Goal: Task Accomplishment & Management: Contribute content

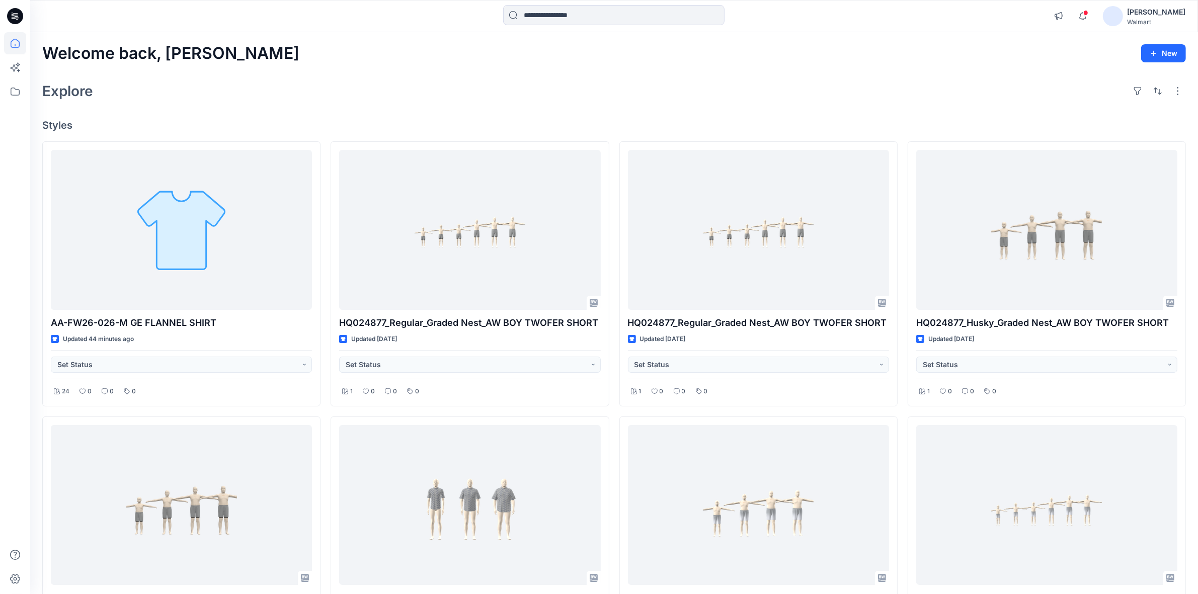
click at [24, 13] on div at bounding box center [15, 16] width 32 height 32
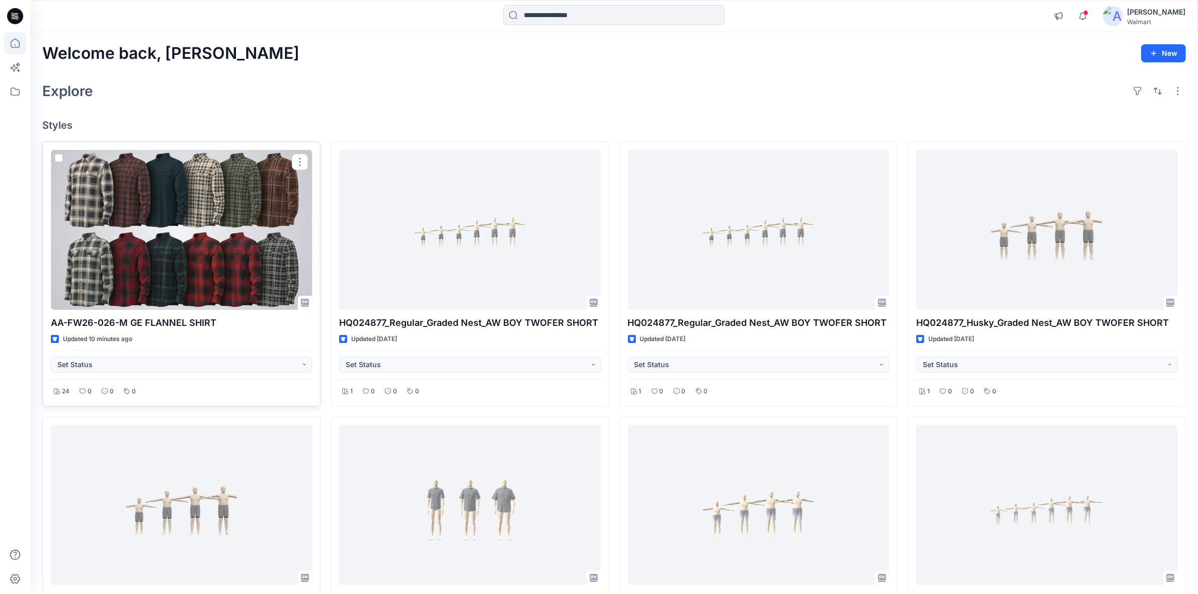
click at [142, 210] on div at bounding box center [181, 230] width 261 height 160
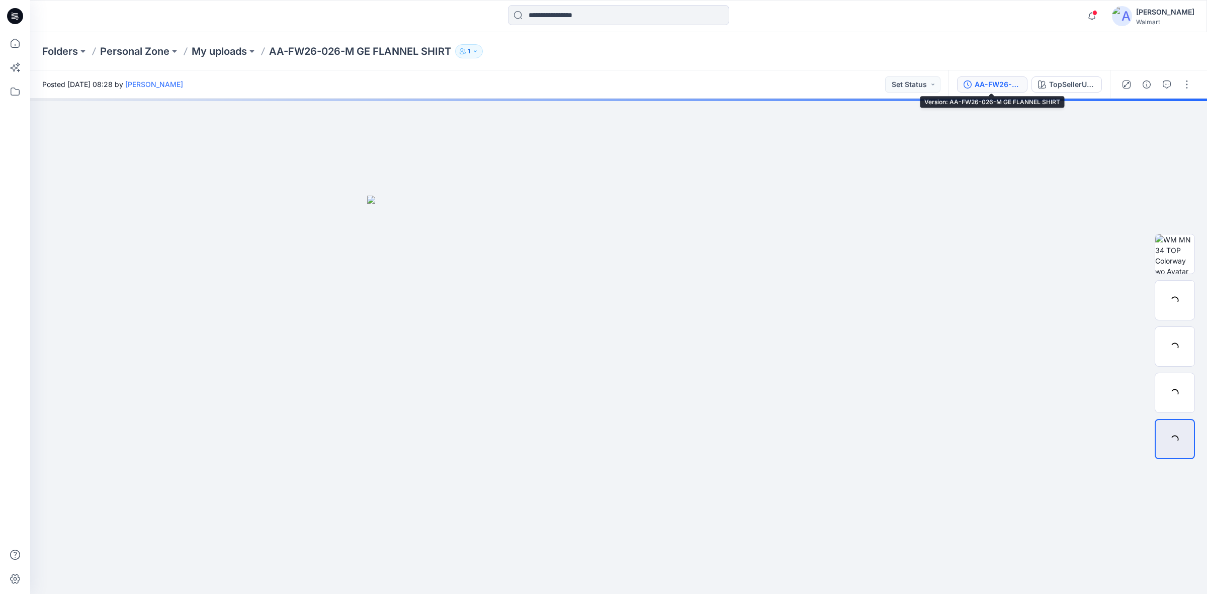
click at [976, 84] on div "AA-FW26-026-M GE FLANNEL SHIRT" at bounding box center [998, 84] width 46 height 11
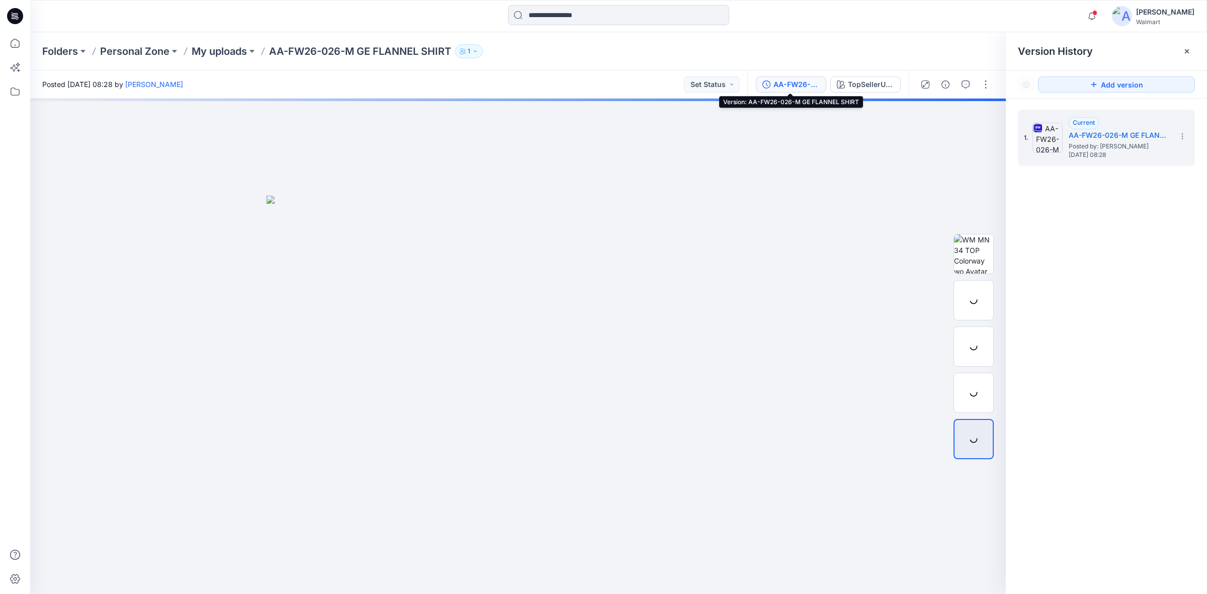
click at [777, 86] on div "AA-FW26-026-M GE FLANNEL SHIRT" at bounding box center [797, 84] width 46 height 11
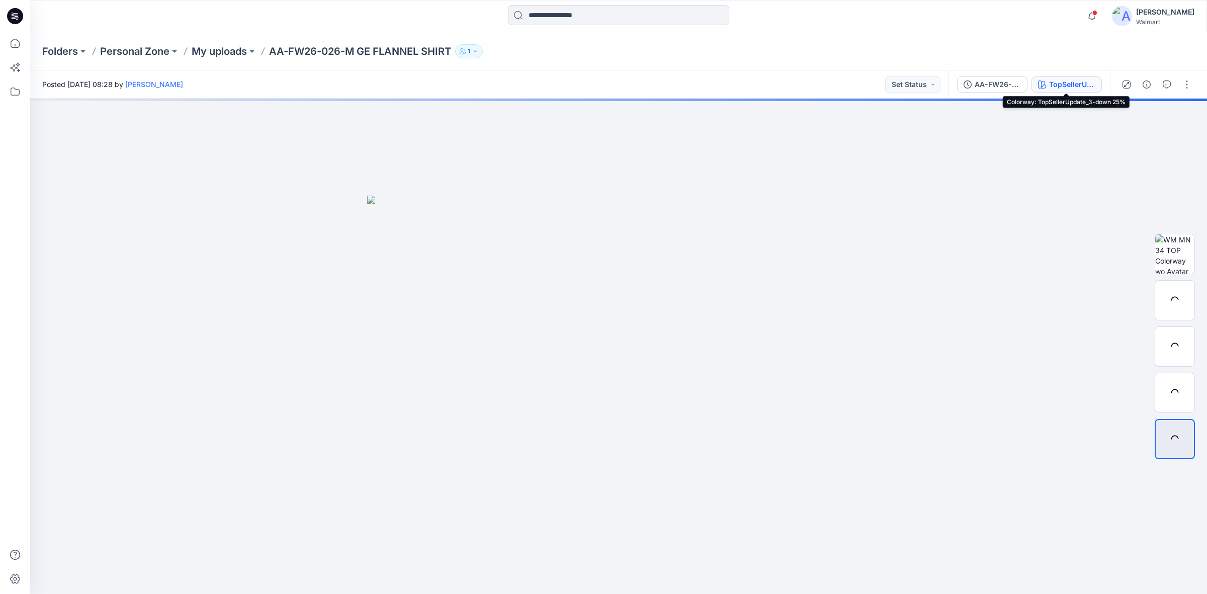
click at [1064, 81] on div "TopSellerUpdate_3-down 25%" at bounding box center [1072, 84] width 46 height 11
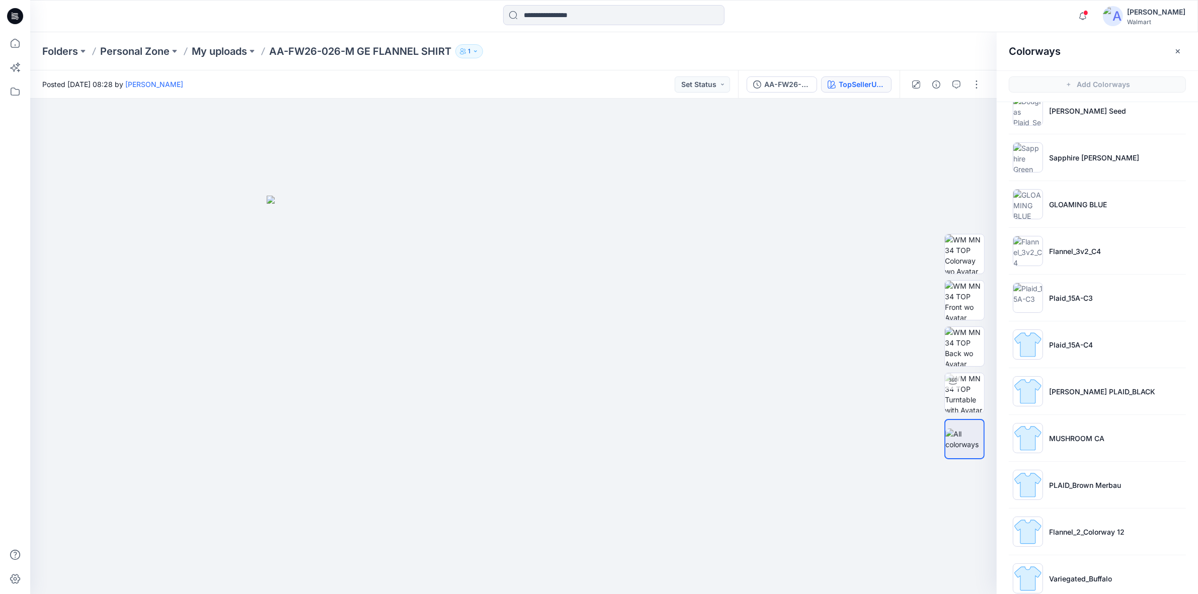
scroll to position [649, 0]
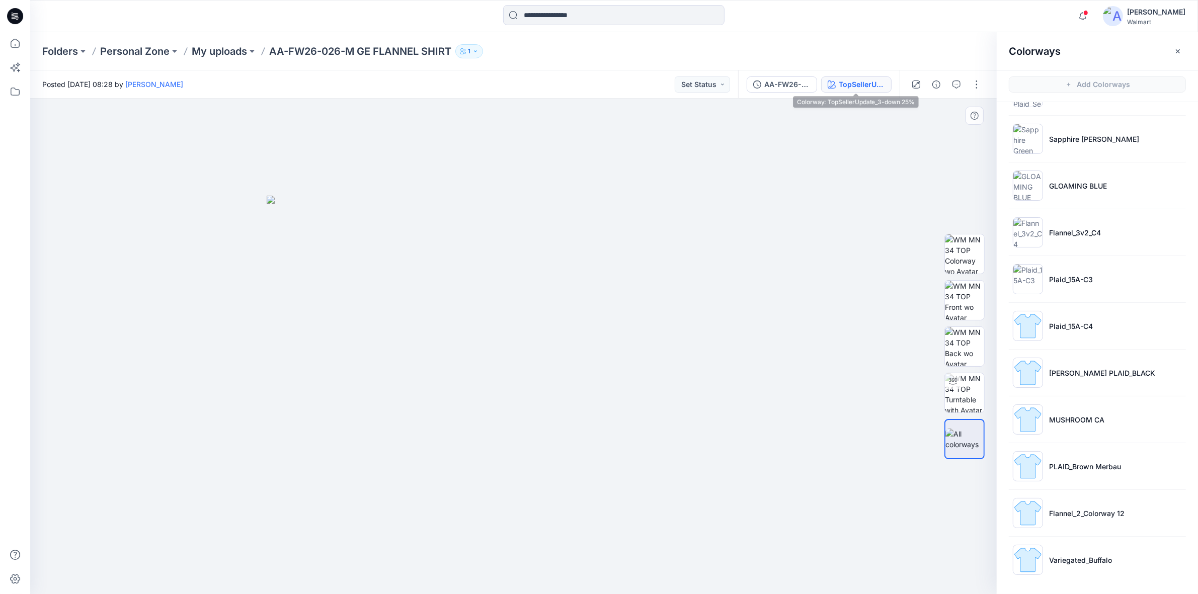
click at [956, 167] on div at bounding box center [518, 347] width 976 height 496
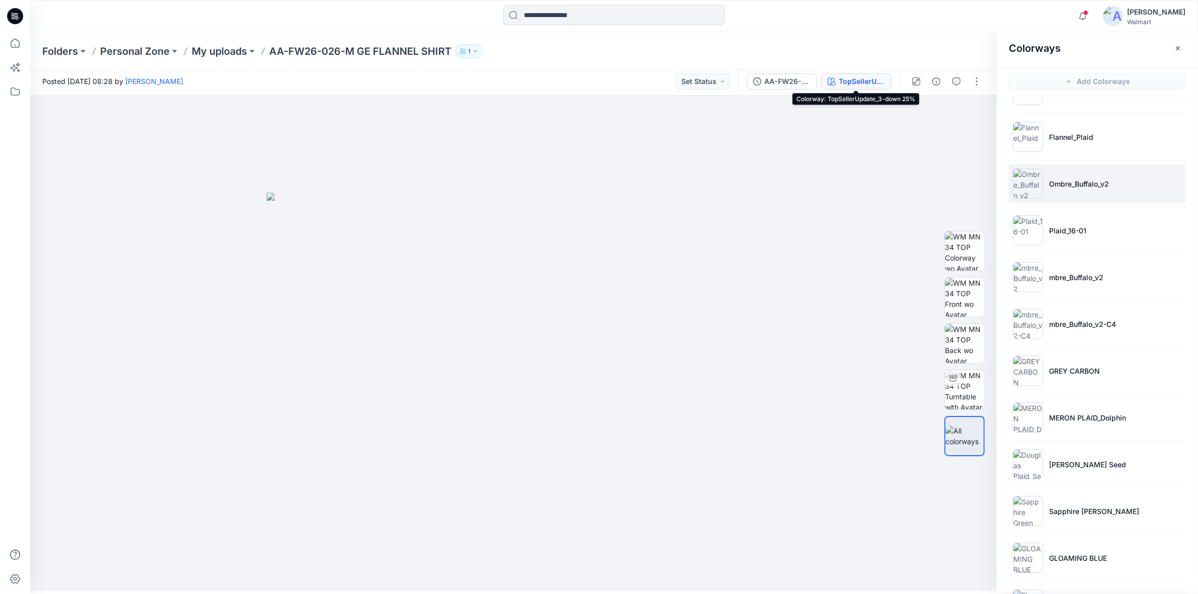
scroll to position [209, 0]
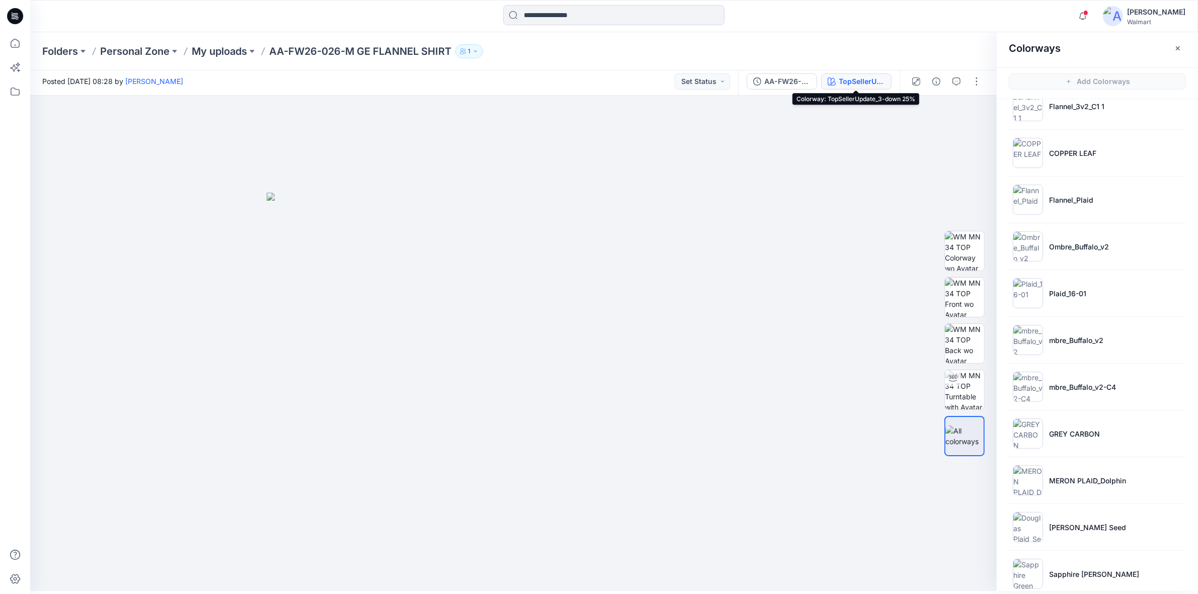
click at [20, 15] on icon at bounding box center [15, 16] width 16 height 16
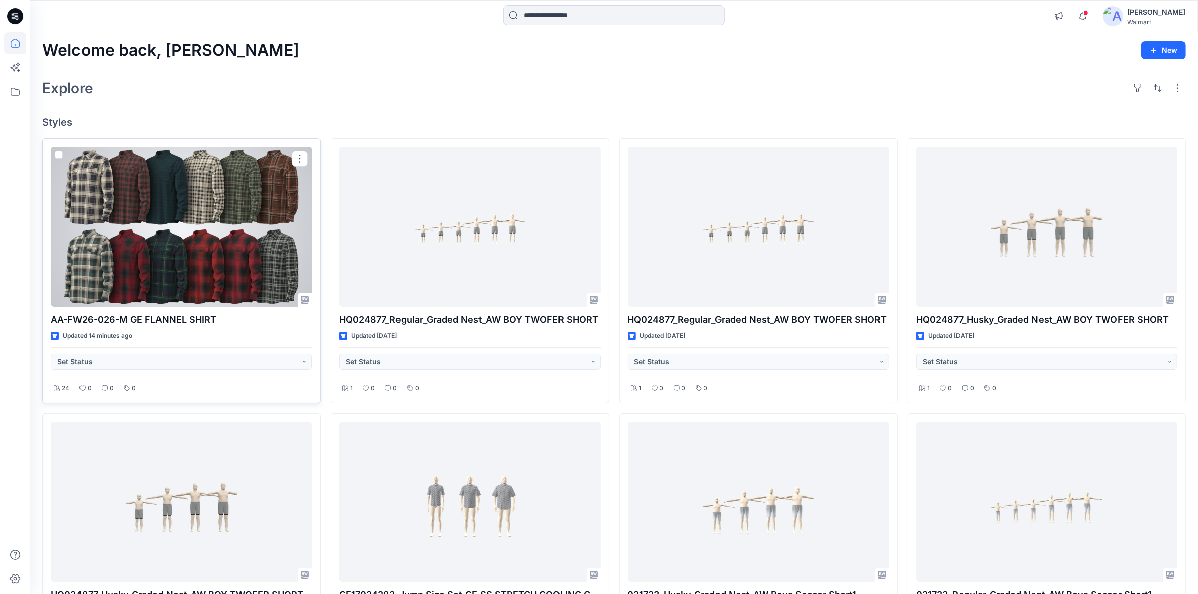
click at [149, 258] on div at bounding box center [181, 227] width 261 height 160
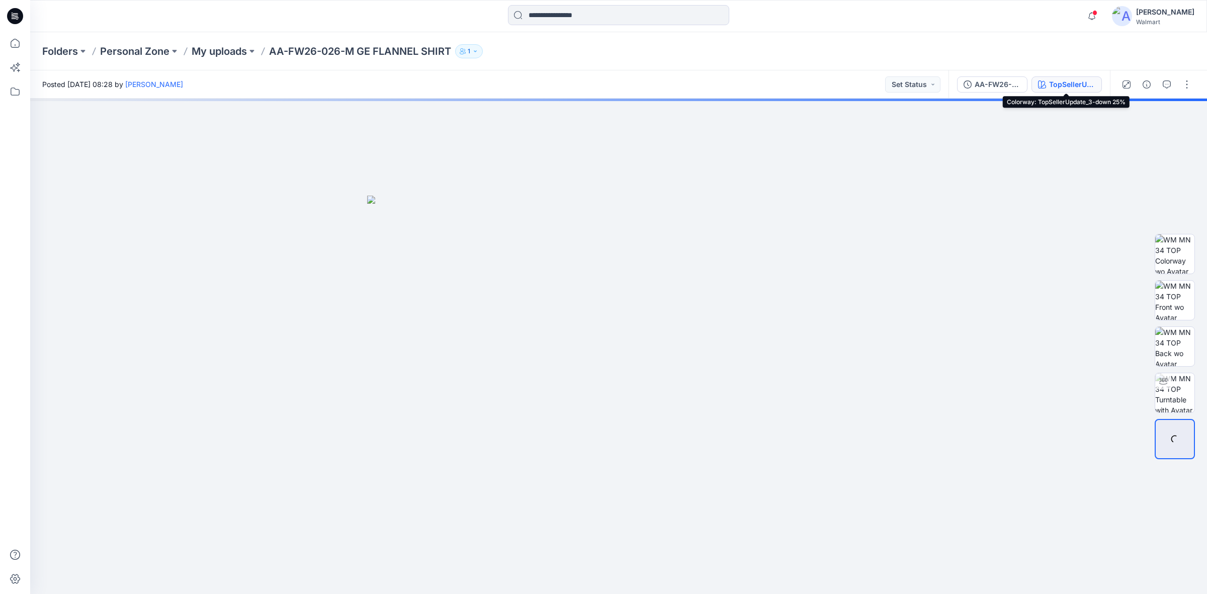
click at [1049, 83] on div "TopSellerUpdate_3-down 25%" at bounding box center [1072, 84] width 46 height 11
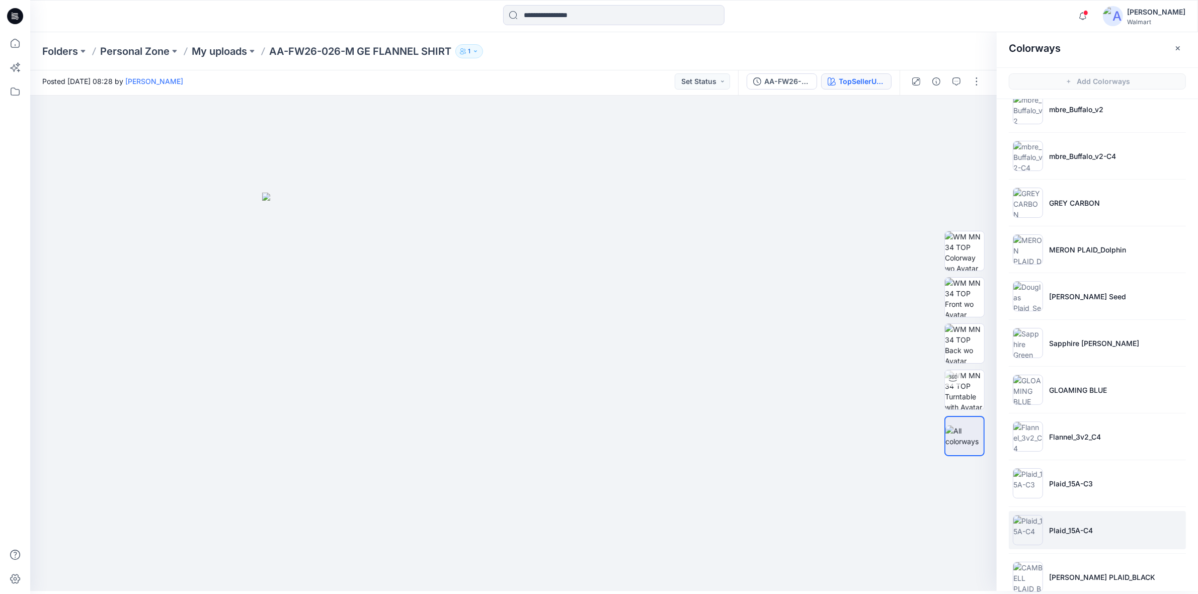
scroll to position [649, 0]
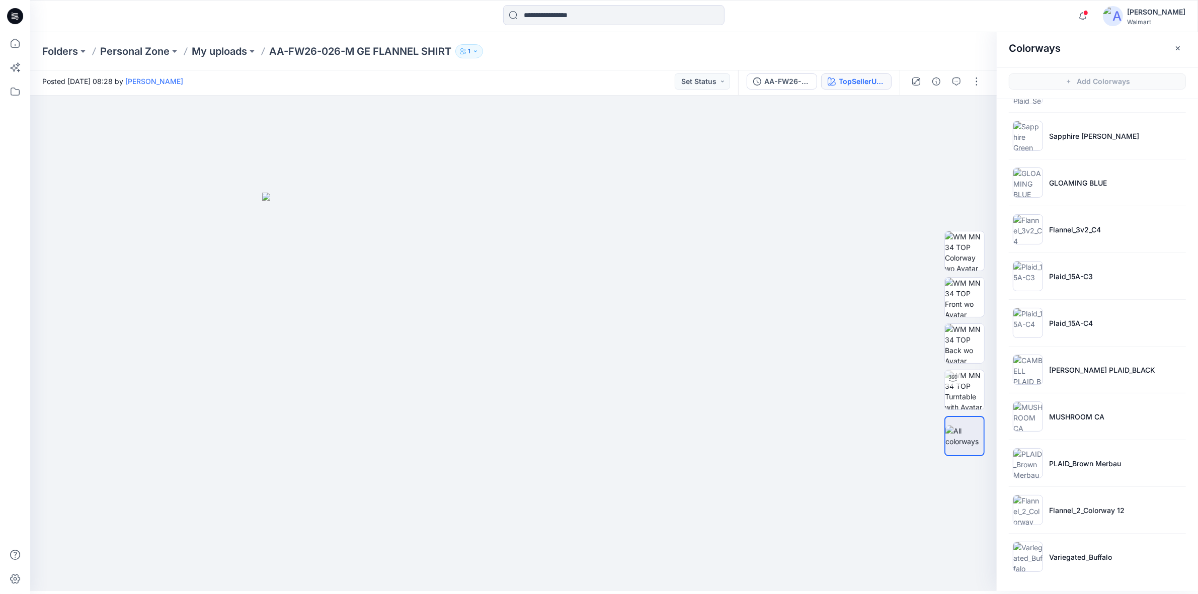
click at [16, 14] on icon at bounding box center [15, 13] width 5 height 1
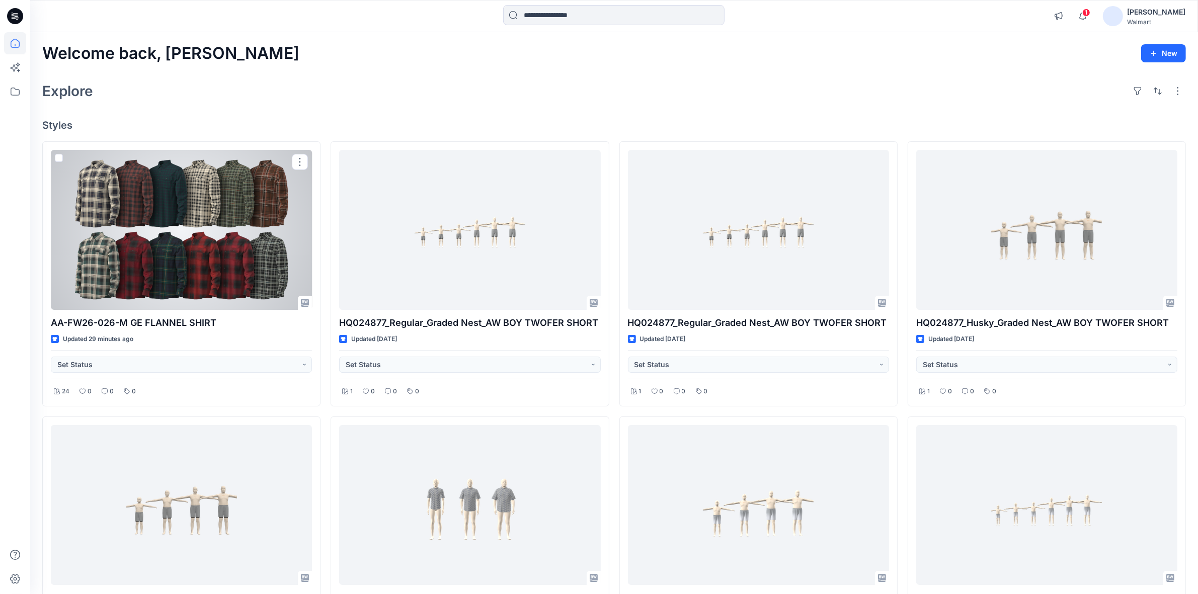
click at [221, 242] on div at bounding box center [181, 230] width 261 height 160
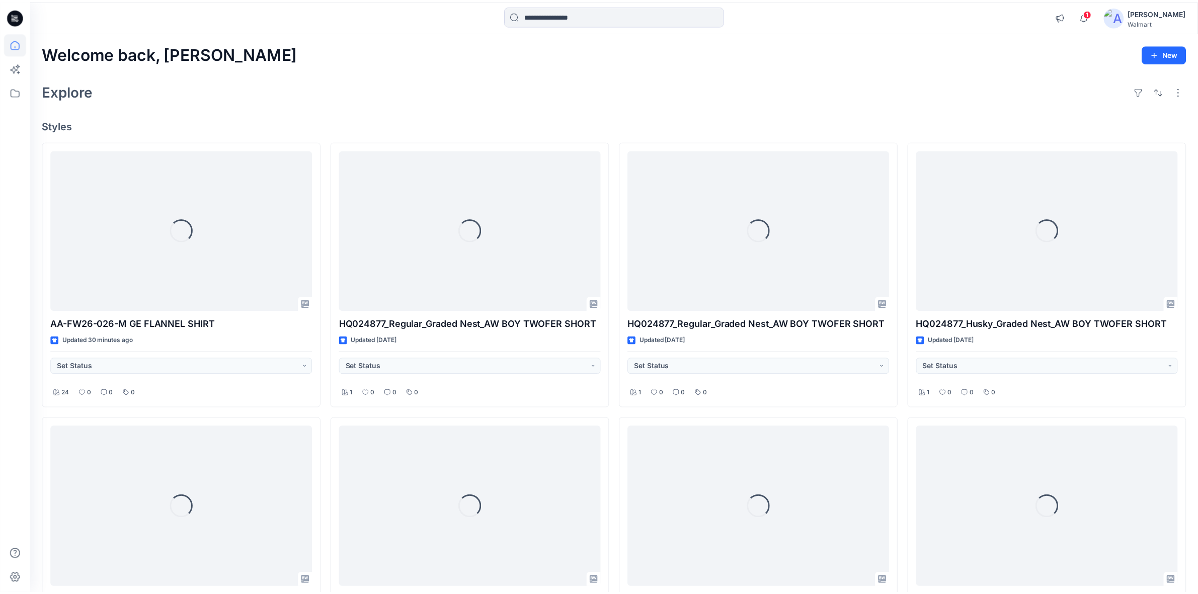
scroll to position [3, 0]
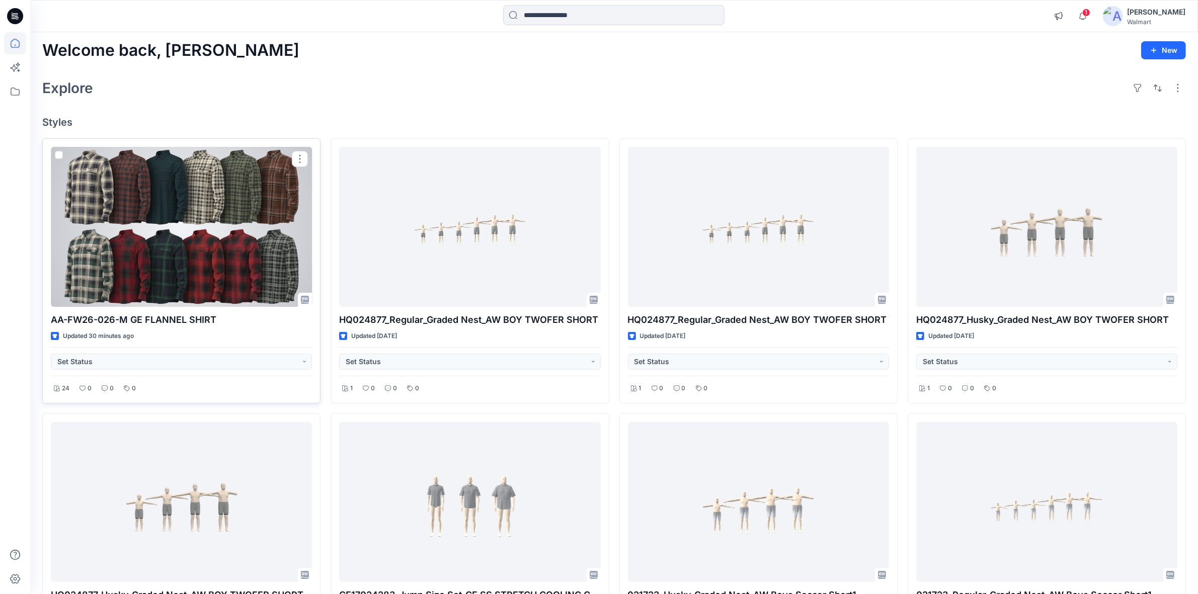
click at [153, 245] on div at bounding box center [181, 227] width 261 height 160
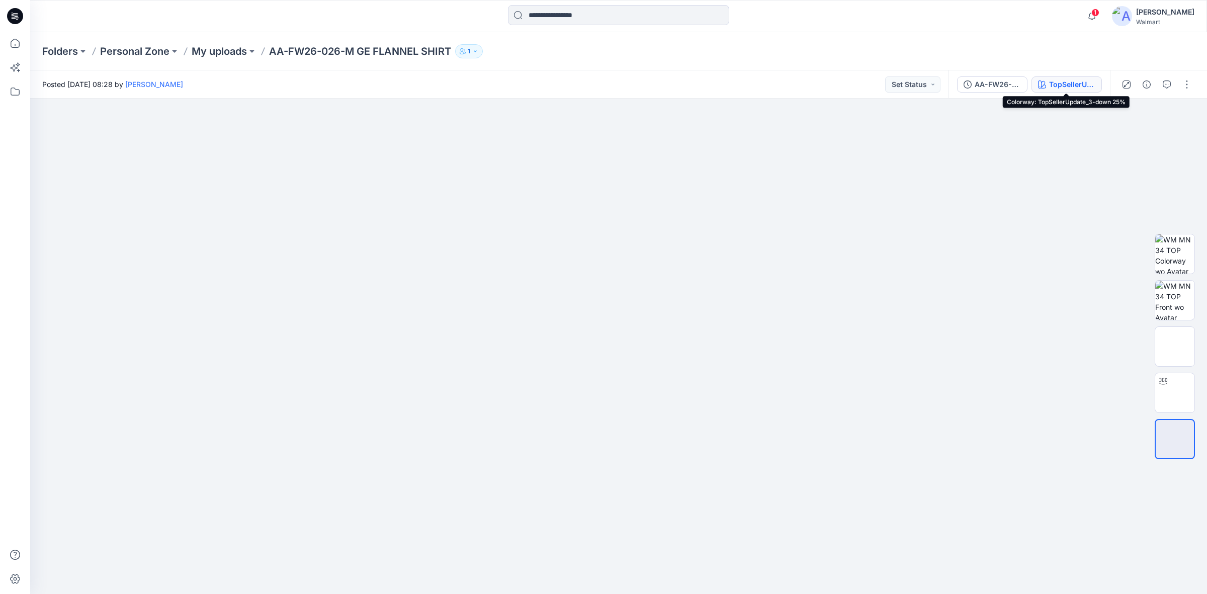
click at [1069, 80] on div "TopSellerUpdate_3-down 25%" at bounding box center [1072, 84] width 46 height 11
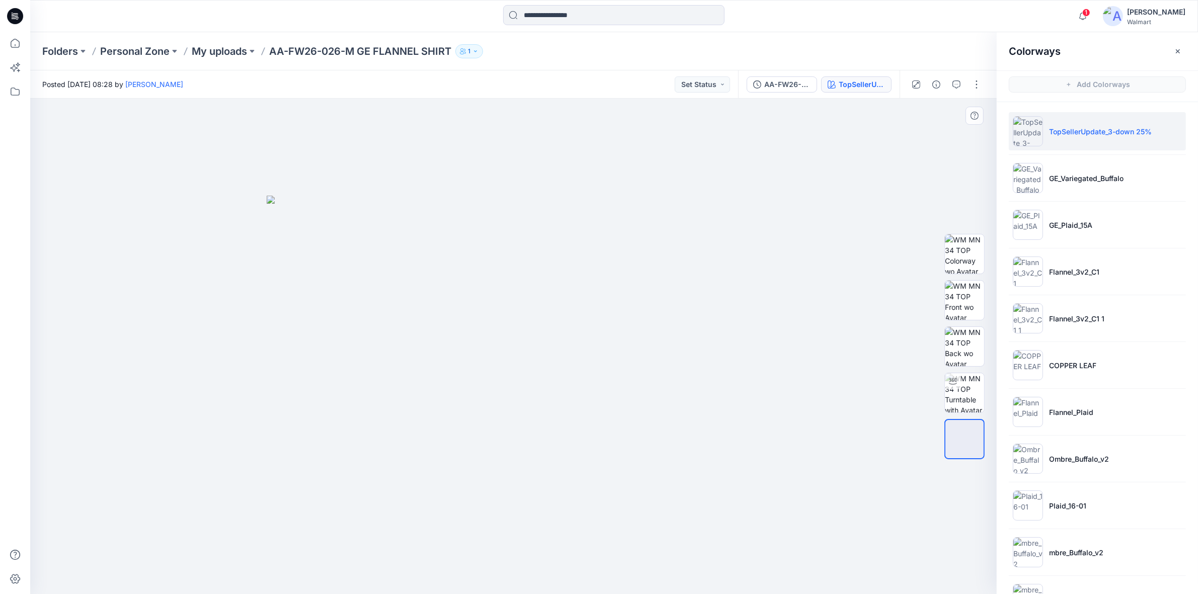
click at [351, 159] on div at bounding box center [518, 347] width 976 height 496
click at [17, 11] on icon at bounding box center [15, 16] width 16 height 16
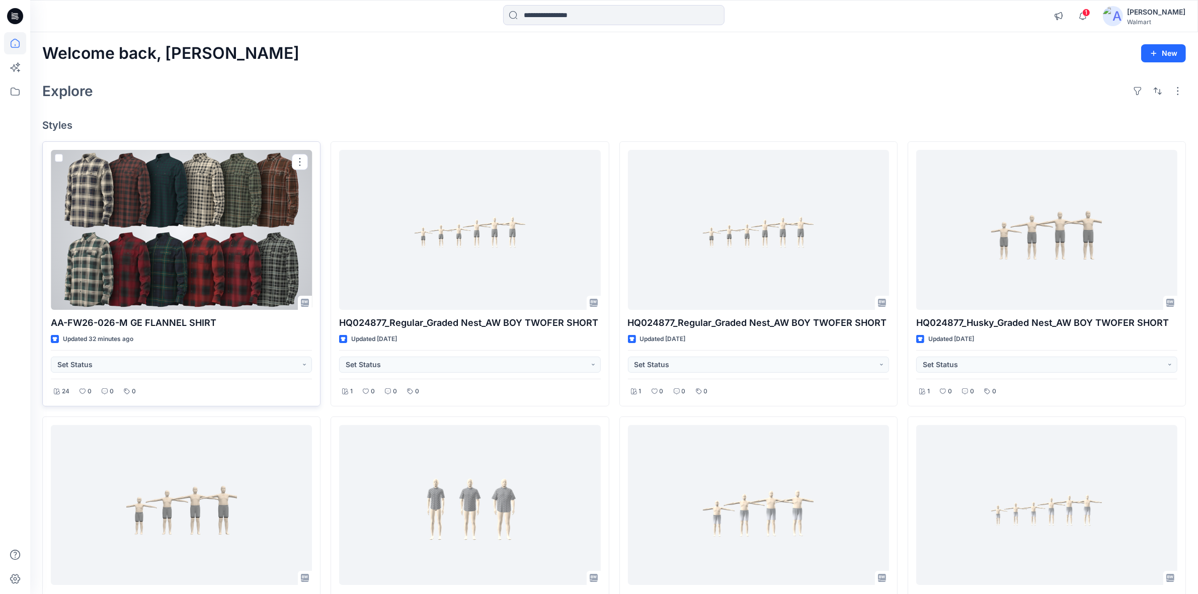
click at [207, 266] on div at bounding box center [181, 230] width 261 height 160
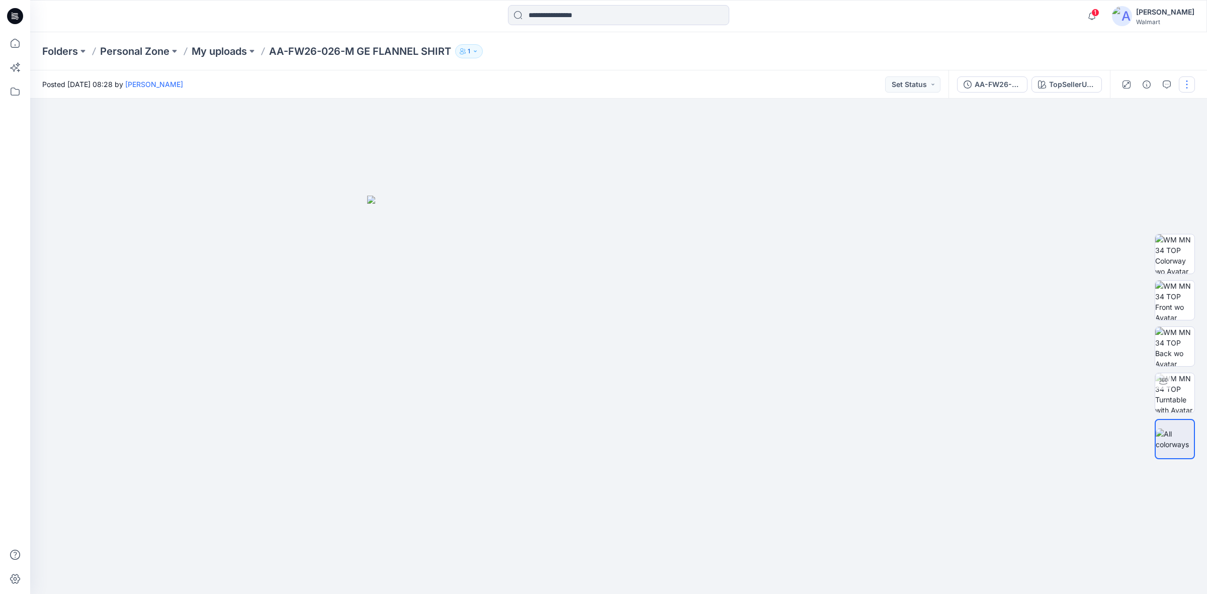
click at [1189, 90] on button "button" at bounding box center [1187, 84] width 16 height 16
click at [1125, 139] on p "Edit" at bounding box center [1123, 135] width 13 height 11
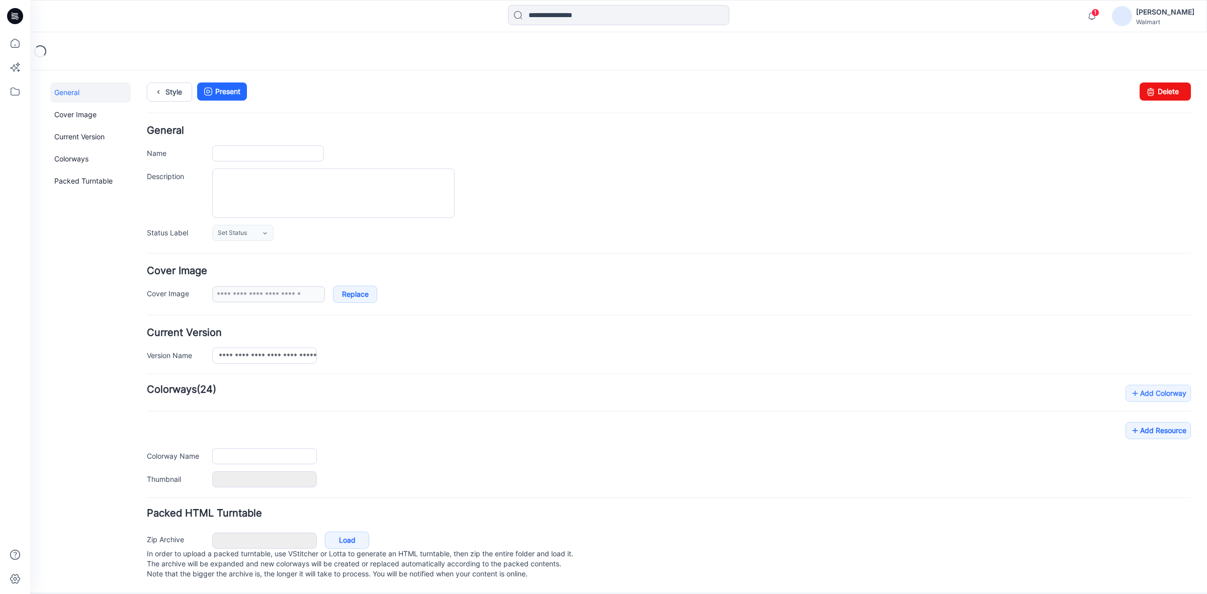
type input "**********"
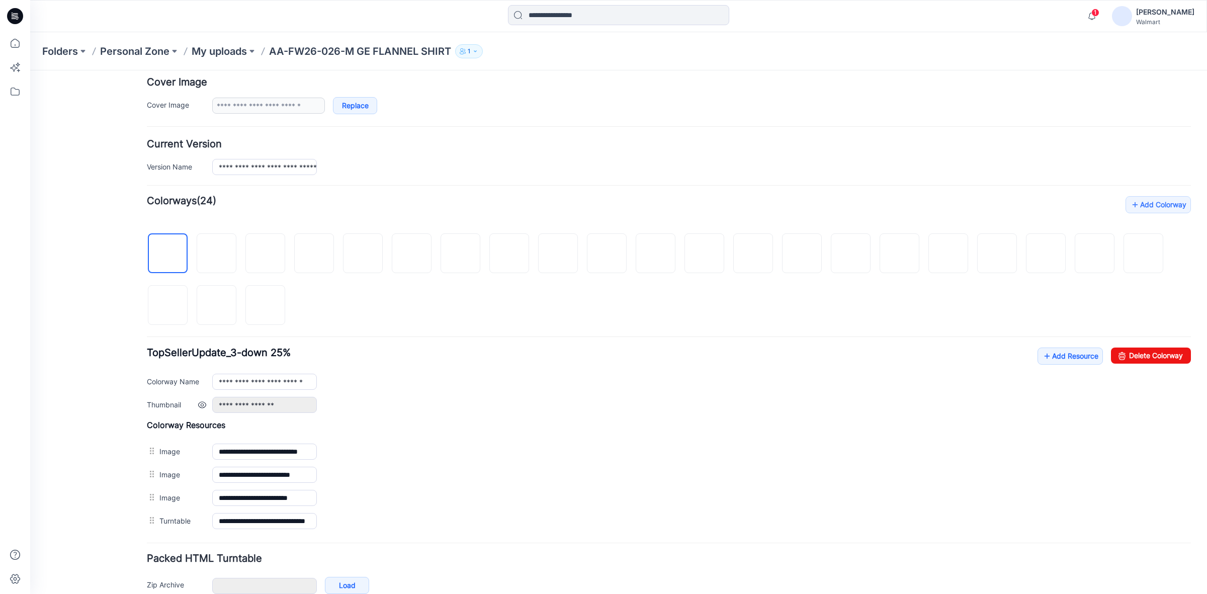
scroll to position [245, 0]
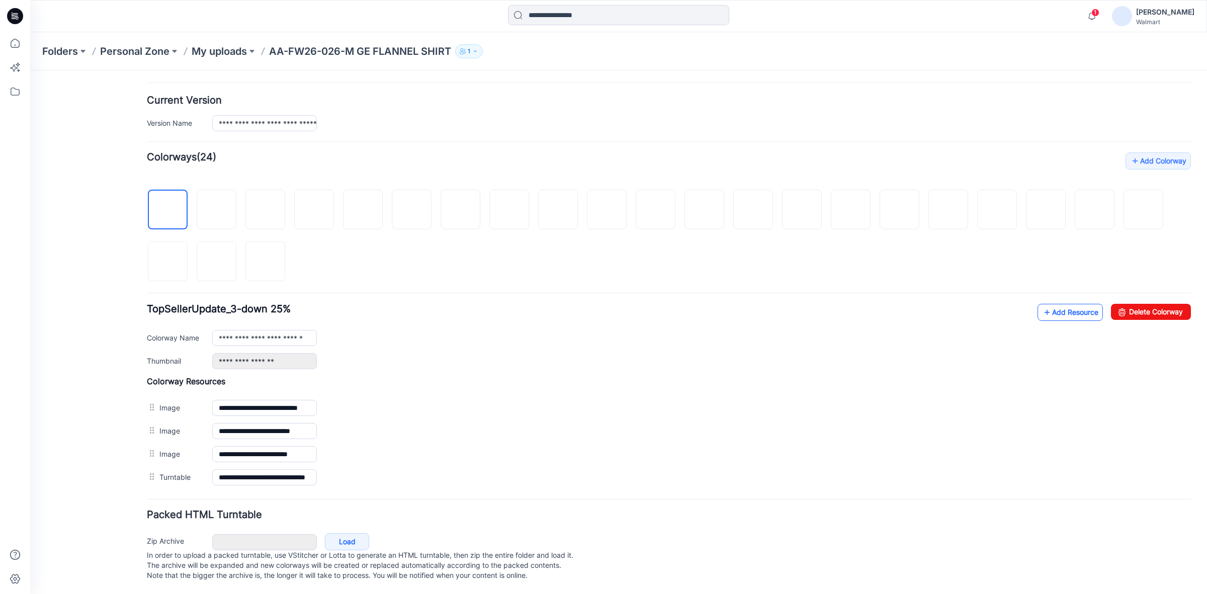
click at [1042, 304] on icon at bounding box center [1047, 312] width 10 height 16
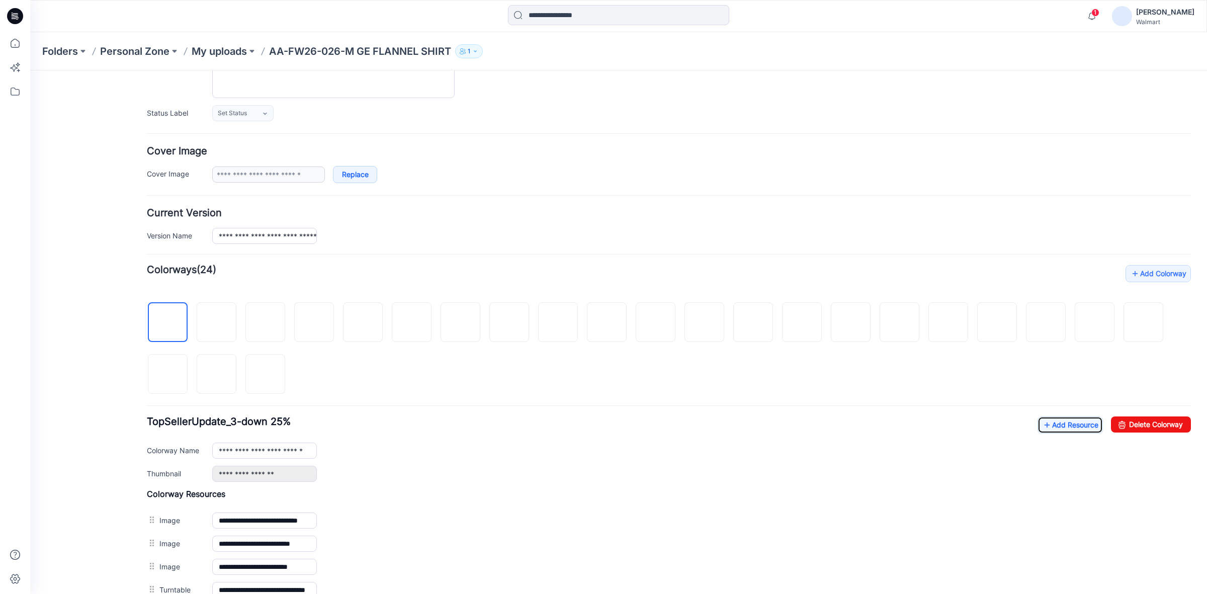
scroll to position [0, 0]
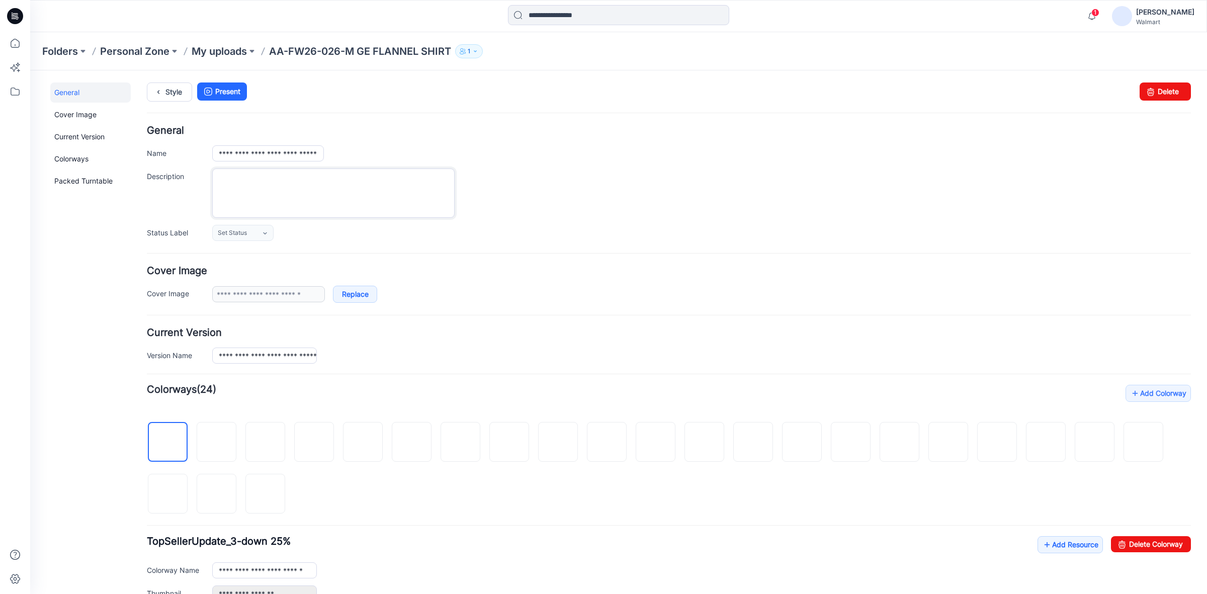
click at [240, 189] on textarea "Description" at bounding box center [333, 193] width 242 height 49
paste textarea "**********"
drag, startPoint x: 275, startPoint y: 180, endPoint x: 386, endPoint y: 174, distance: 111.3
click at [386, 174] on textarea "**********" at bounding box center [333, 193] width 242 height 49
drag, startPoint x: 299, startPoint y: 179, endPoint x: 432, endPoint y: 181, distance: 132.3
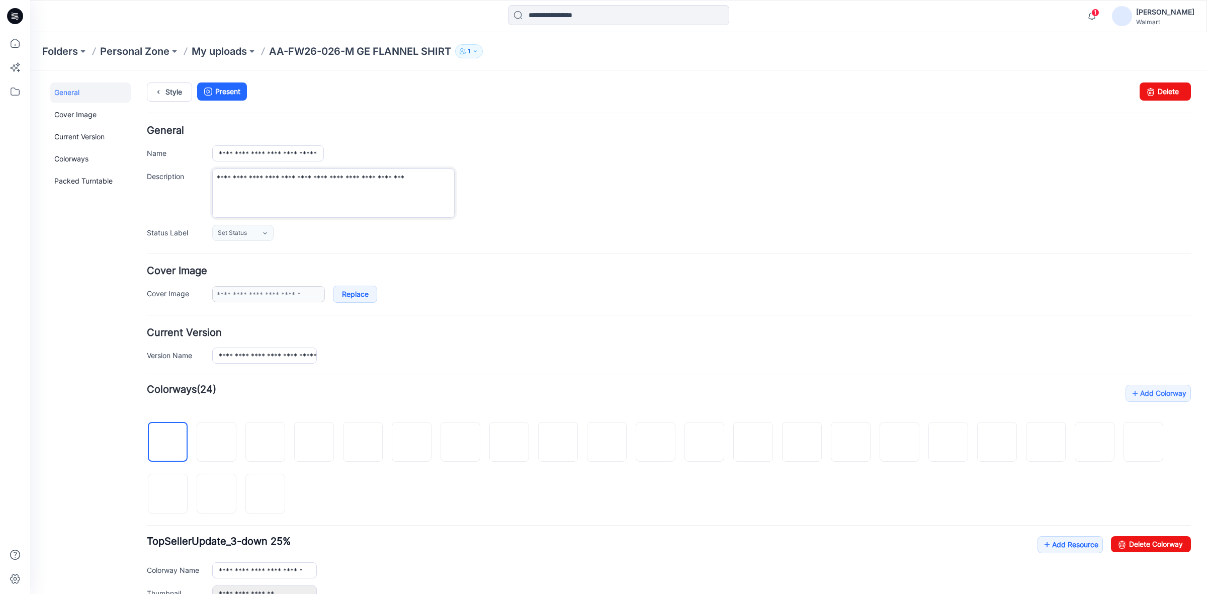
click at [432, 181] on textarea "**********" at bounding box center [333, 193] width 242 height 49
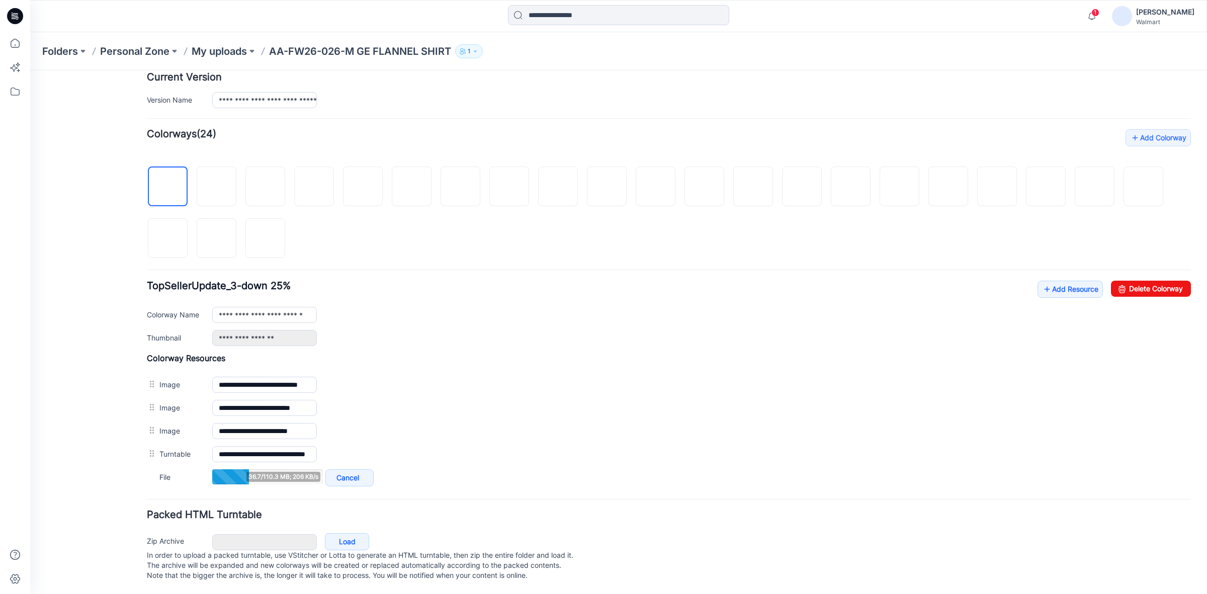
type textarea "**********"
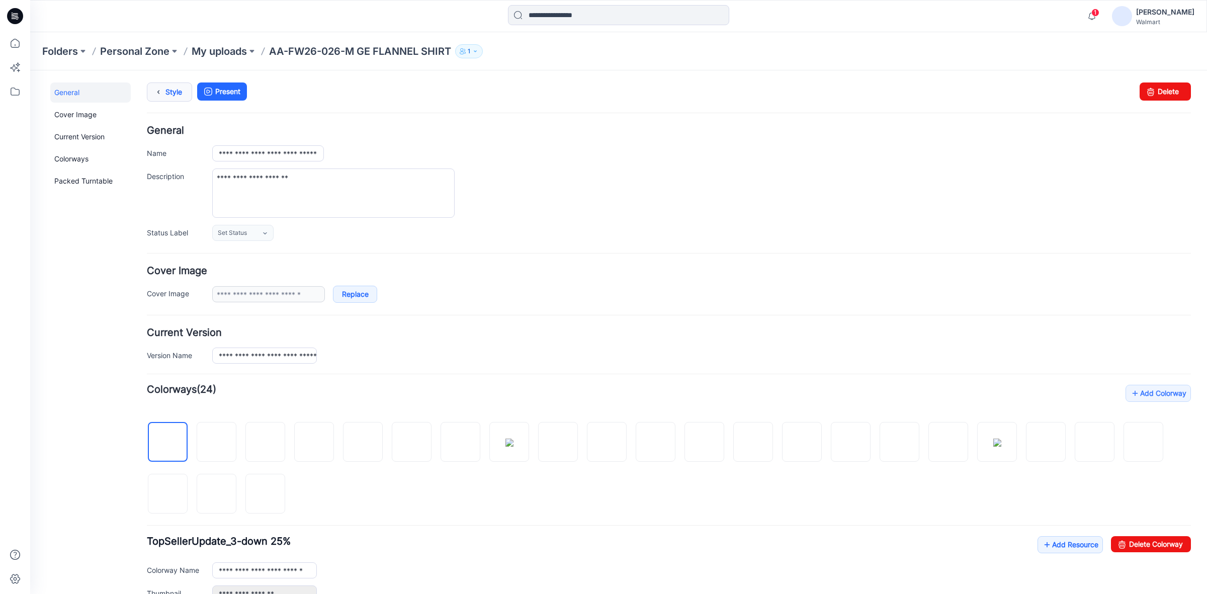
click at [177, 89] on link "Style" at bounding box center [169, 92] width 45 height 19
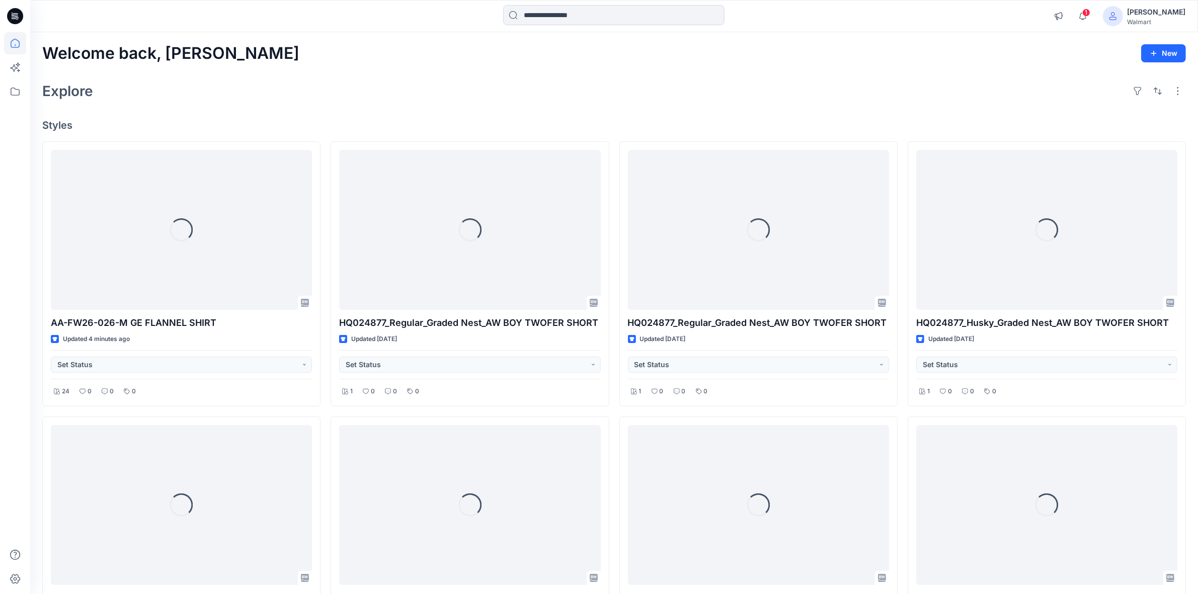
click at [15, 16] on icon at bounding box center [15, 16] width 16 height 16
click at [12, 48] on icon at bounding box center [15, 43] width 22 height 22
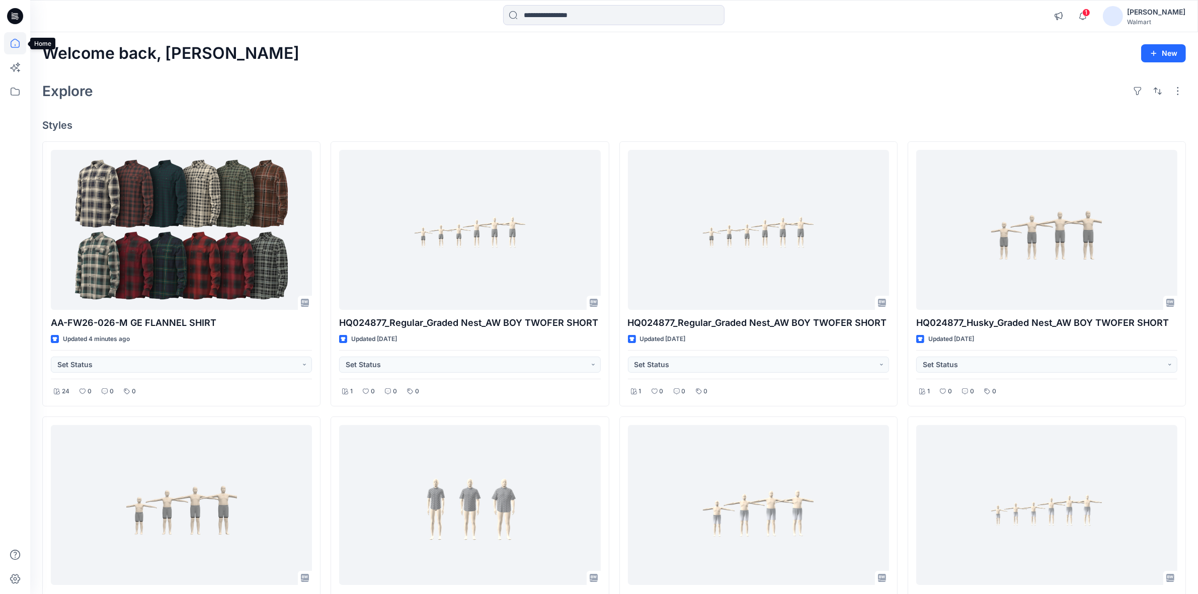
click at [12, 42] on icon at bounding box center [15, 43] width 22 height 22
click at [12, 13] on icon at bounding box center [13, 13] width 2 height 1
click at [20, 95] on icon at bounding box center [15, 91] width 22 height 22
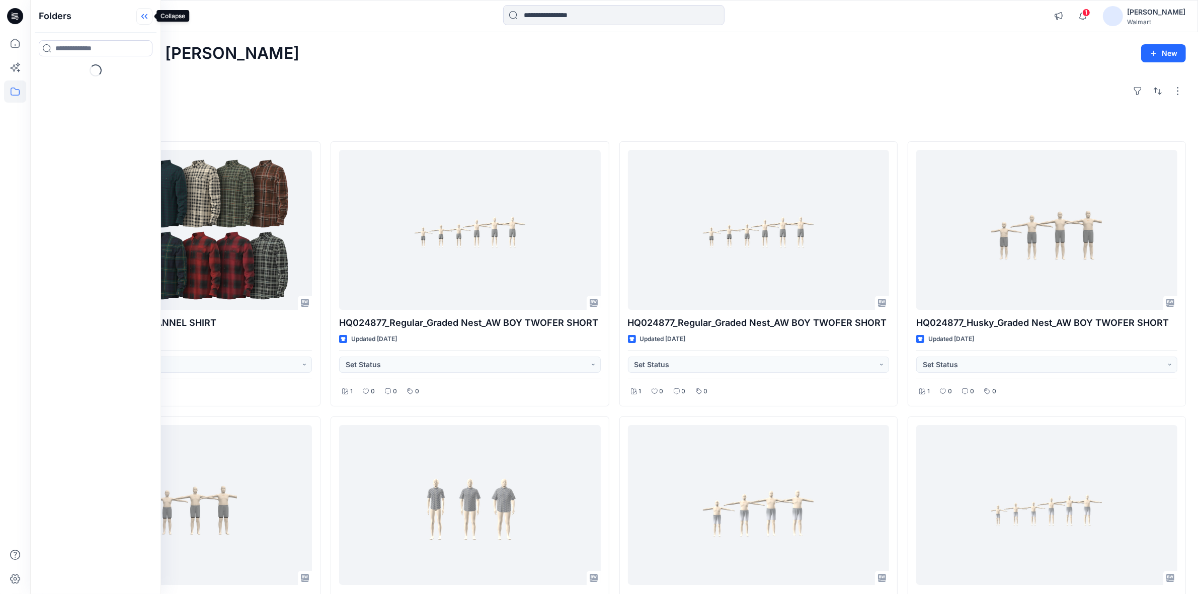
click at [142, 16] on icon at bounding box center [144, 16] width 16 height 17
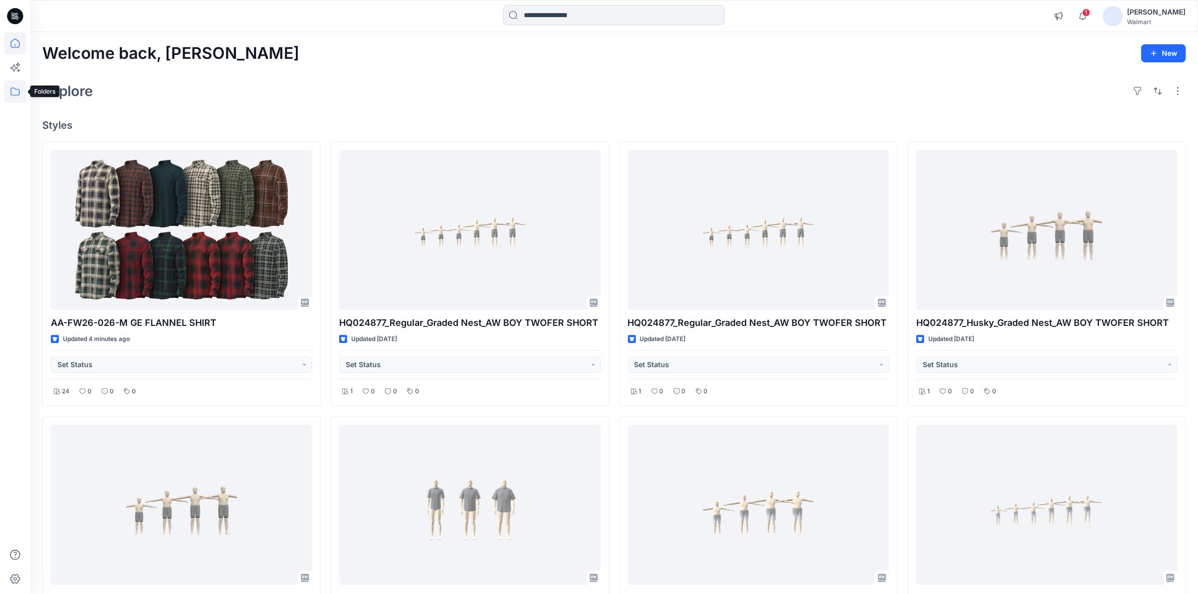
click at [13, 88] on icon at bounding box center [15, 92] width 9 height 8
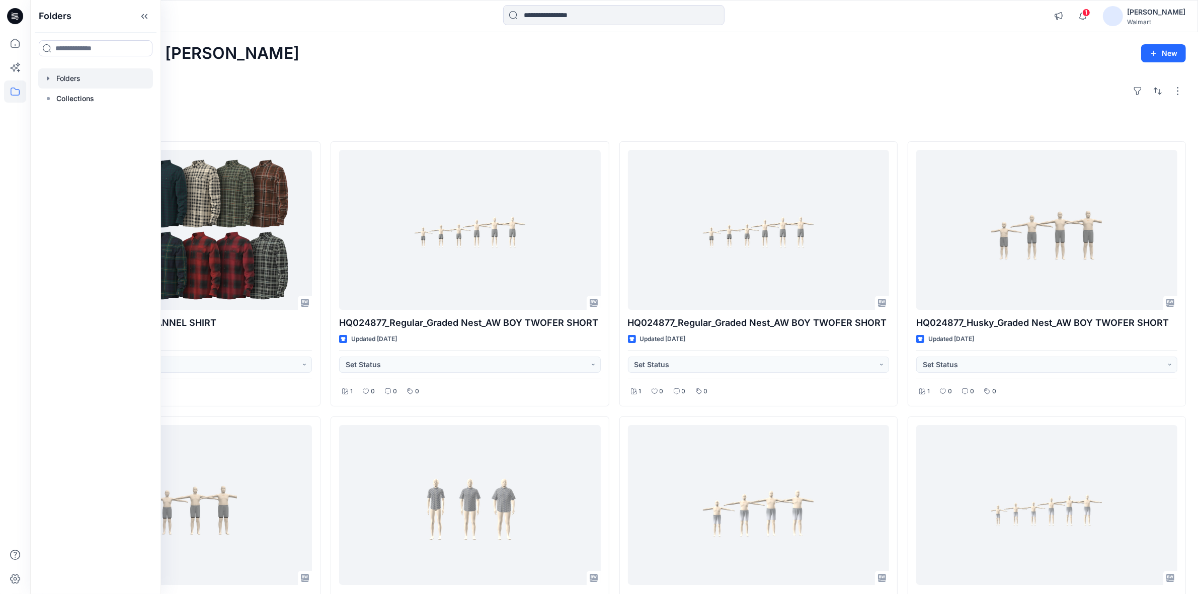
click at [78, 74] on div at bounding box center [95, 78] width 115 height 20
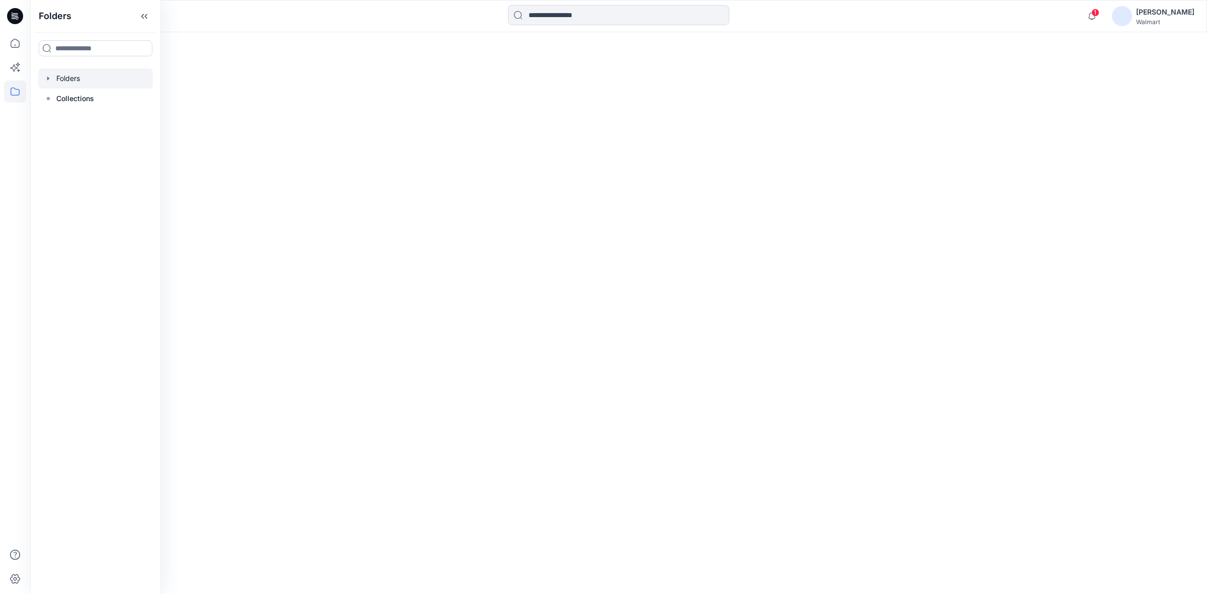
click at [68, 78] on div at bounding box center [95, 78] width 115 height 20
click at [59, 99] on p "Collections" at bounding box center [75, 99] width 38 height 12
click at [73, 78] on div at bounding box center [95, 78] width 115 height 20
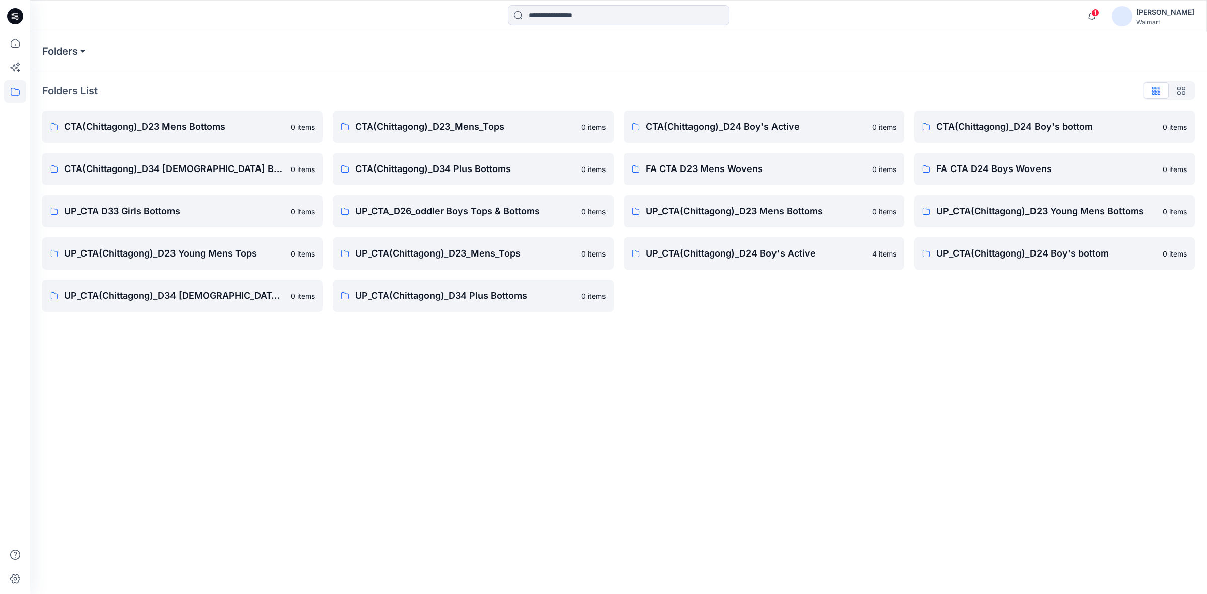
click at [86, 48] on button at bounding box center [83, 51] width 10 height 14
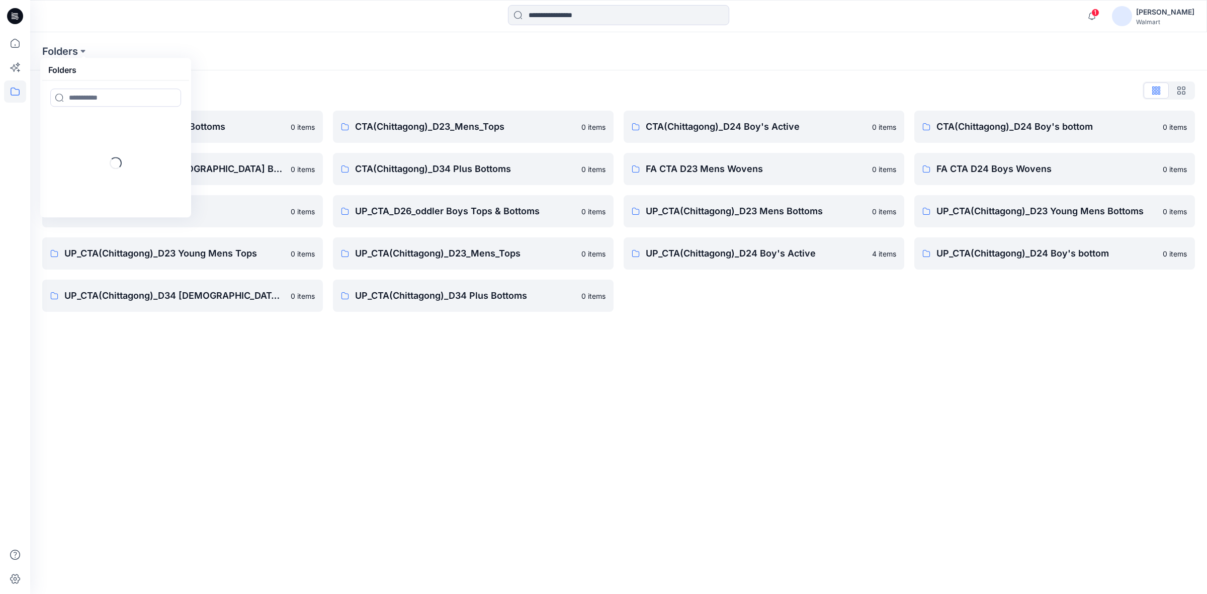
click at [562, 87] on div "Folders List" at bounding box center [618, 91] width 1153 height 16
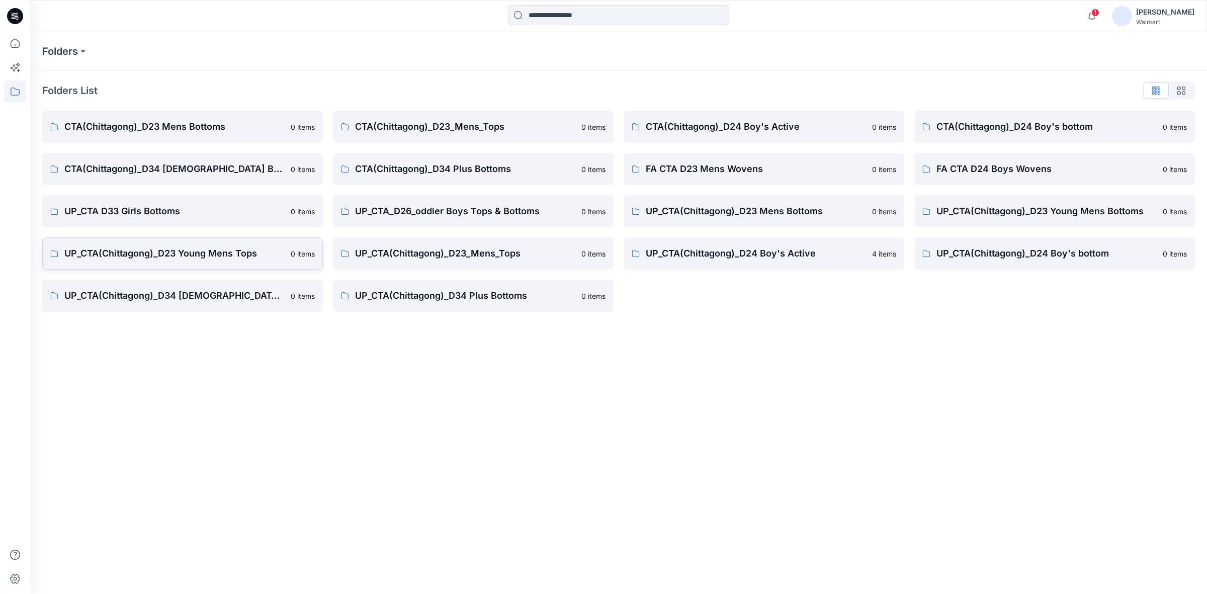
click at [185, 256] on p "UP_CTA(Chittagong)_D23 Young Mens Tops" at bounding box center [174, 254] width 220 height 14
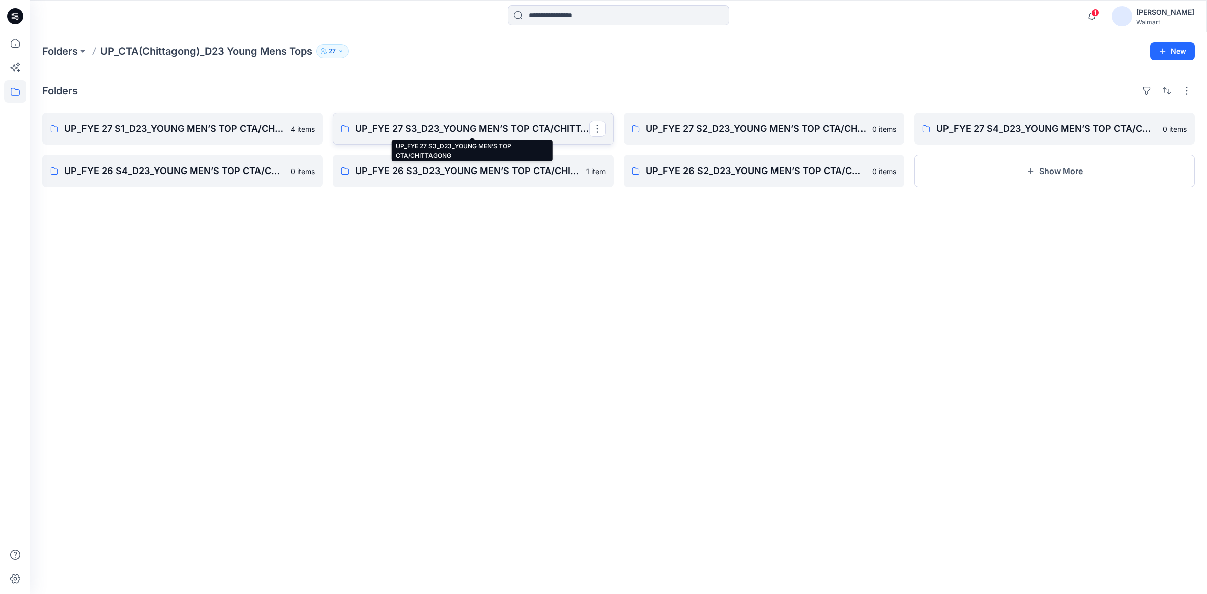
click at [429, 134] on p "UP_FYE 27 S3_D23_YOUNG MEN’S TOP CTA/CHITTAGONG" at bounding box center [472, 129] width 234 height 14
click at [426, 128] on p "UP_FYE 27 S3_D23_YOUNG MEN’S TOP CTA/CHITTAGONG" at bounding box center [472, 129] width 234 height 14
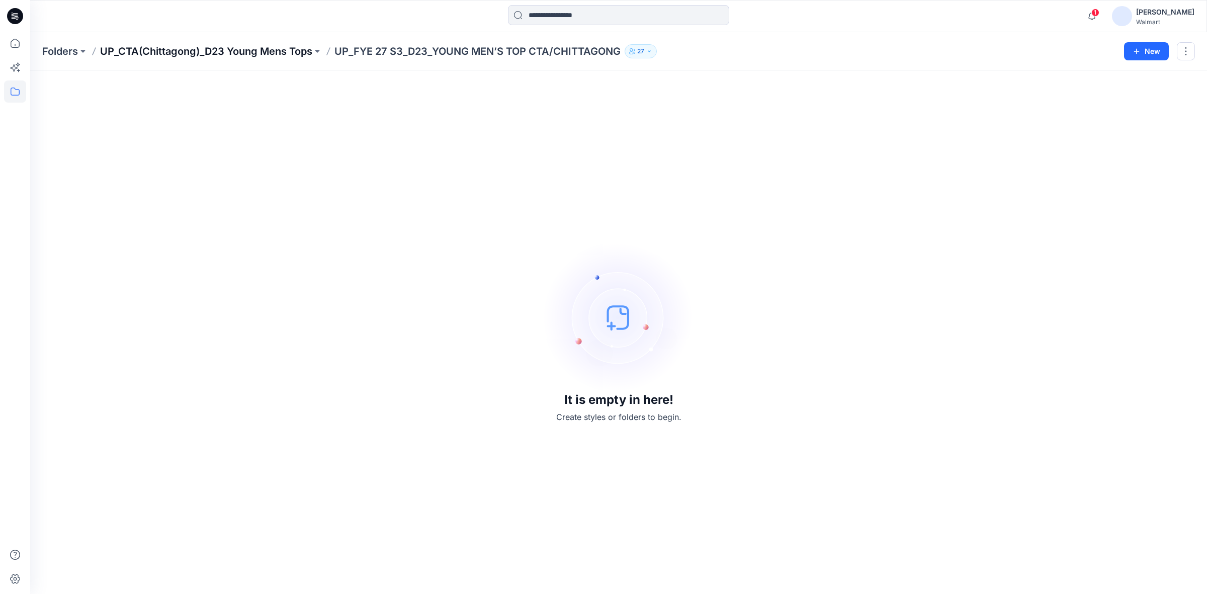
click at [214, 51] on p "UP_CTA(Chittagong)_D23 Young Mens Tops" at bounding box center [206, 51] width 212 height 14
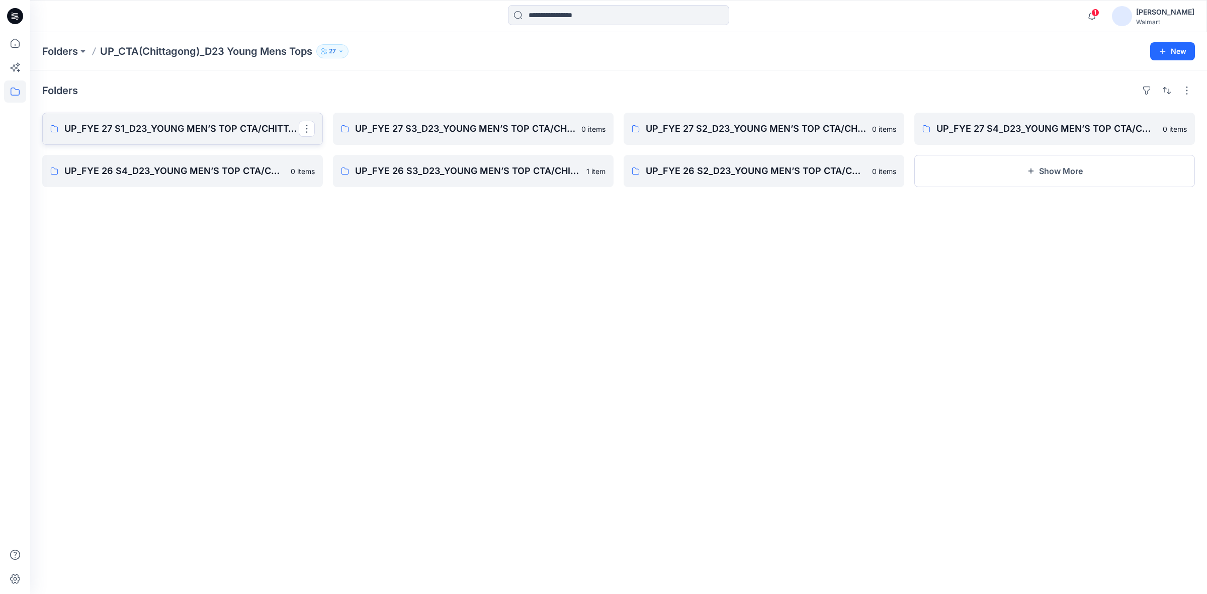
click at [155, 126] on p "UP_FYE 27 S1_D23_YOUNG MEN’S TOP CTA/CHITTAGONG" at bounding box center [181, 129] width 234 height 14
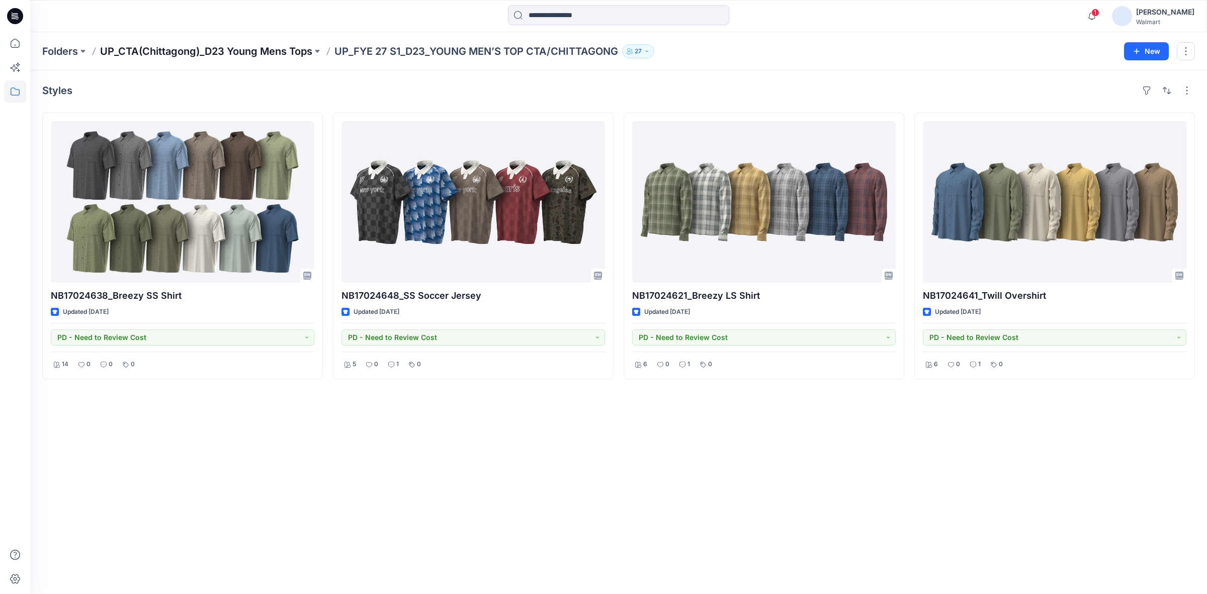
click at [224, 50] on p "UP_CTA(Chittagong)_D23 Young Mens Tops" at bounding box center [206, 51] width 212 height 14
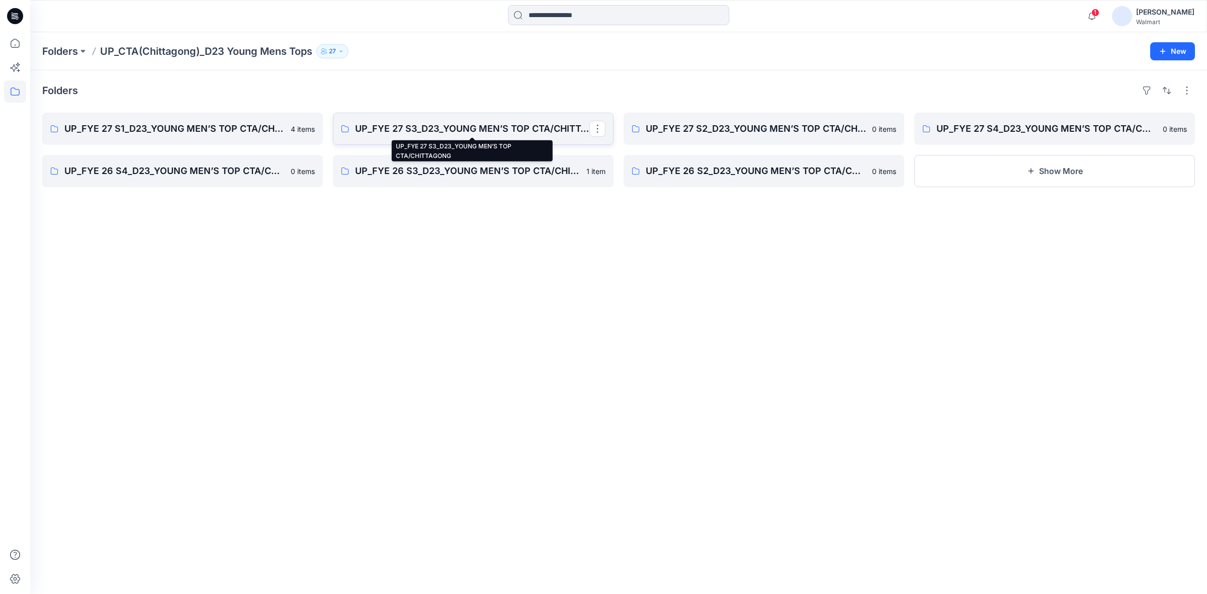
click at [470, 134] on p "UP_FYE 27 S3_D23_YOUNG MEN’S TOP CTA/CHITTAGONG" at bounding box center [472, 129] width 234 height 14
click at [59, 46] on p "Folders" at bounding box center [60, 51] width 36 height 14
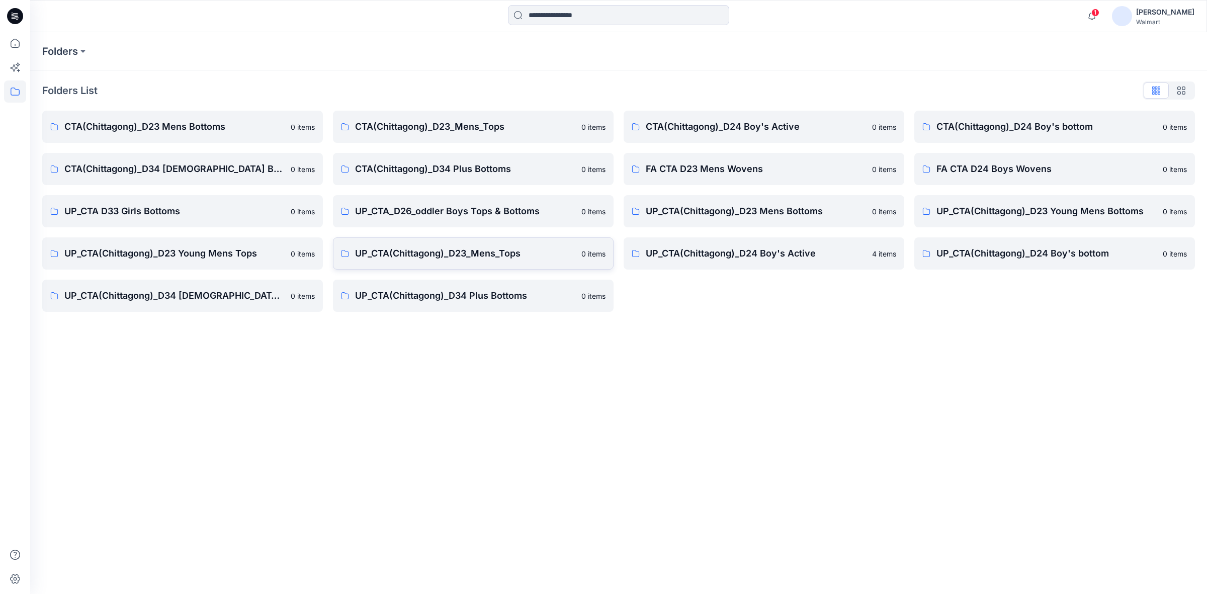
click at [443, 259] on p "UP_CTA(Chittagong)_D23_Mens_Tops" at bounding box center [465, 254] width 220 height 14
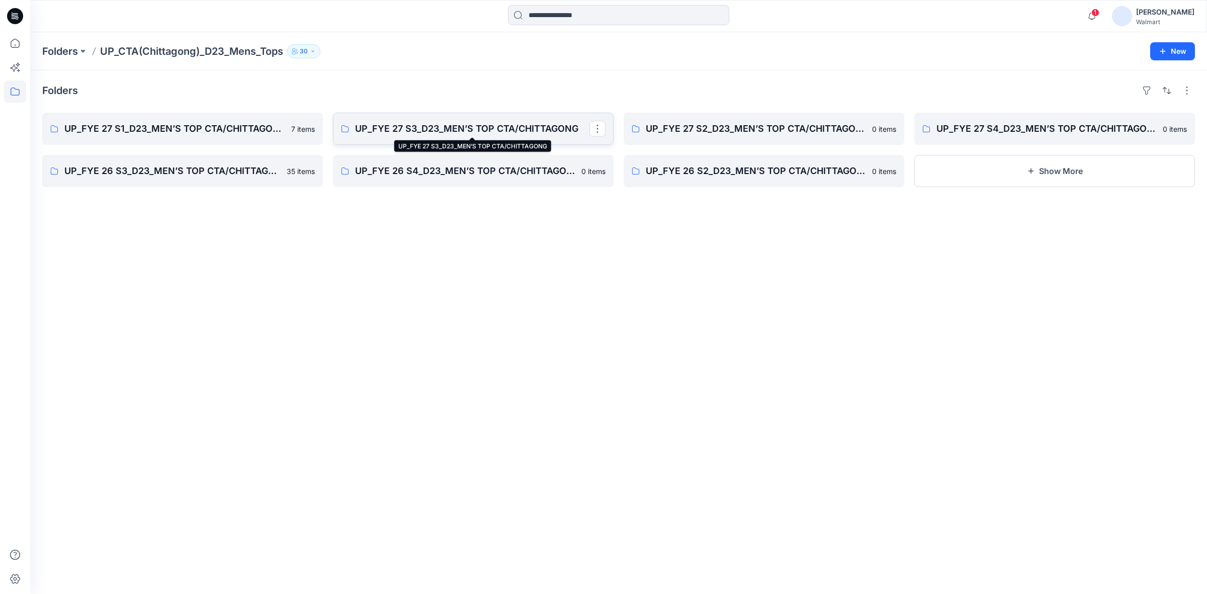
click at [444, 129] on p "UP_FYE 27 S3_D23_MEN’S TOP CTA/CHITTAGONG" at bounding box center [472, 129] width 234 height 14
click at [147, 132] on p "UP_FYE 27 S1_D23_MEN’S TOP CTA/CHITTAGONG" at bounding box center [181, 129] width 234 height 14
click at [137, 174] on p "UP_FYE 26 S3_D23_MEN’S TOP CTA/CHITTAGONG" at bounding box center [181, 171] width 234 height 14
click at [114, 174] on p "UP_FYE 26 S3_D23_MEN’S TOP CTA/CHITTAGONG" at bounding box center [181, 171] width 234 height 14
click at [418, 131] on p "UP_FYE 27 S3_D23_MEN’S TOP CTA/CHITTAGONG" at bounding box center [472, 129] width 234 height 14
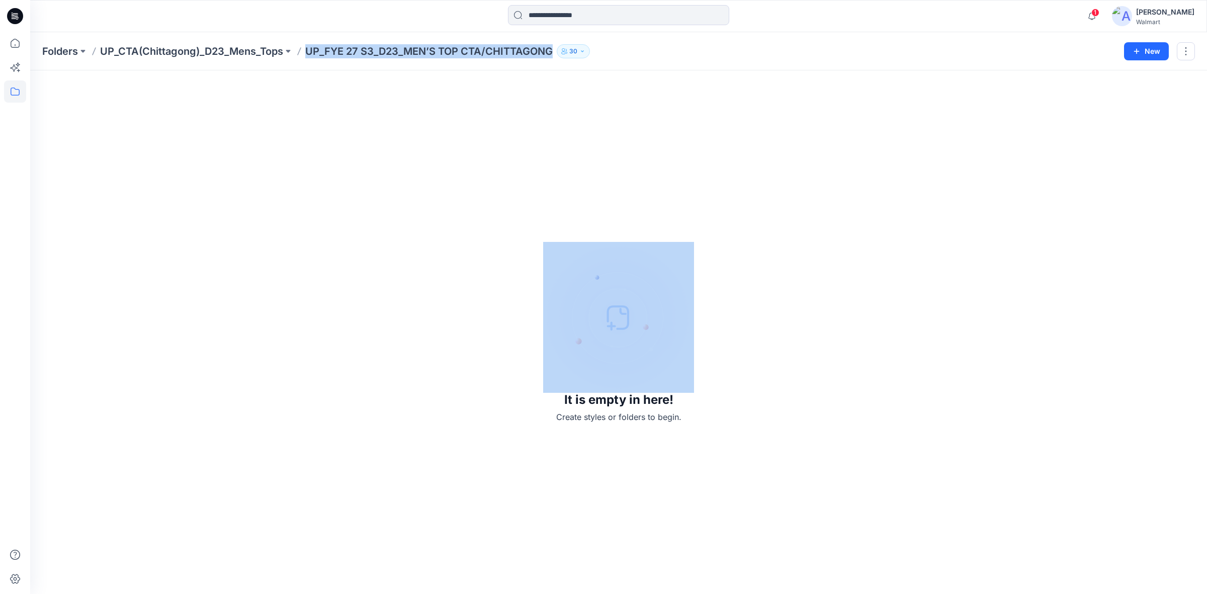
drag, startPoint x: 307, startPoint y: 54, endPoint x: 559, endPoint y: 47, distance: 251.6
click at [559, 47] on div "Folders UP_CTA(Chittagong)_D23_Mens_Tops UP_FYE 27 S3_D23_MEN’S TOP CTA/CHITTAG…" at bounding box center [579, 51] width 1075 height 14
copy div "UP_FYE 27 S3_D23_MEN’S TOP CTA/CHITTAGONG 30 New"
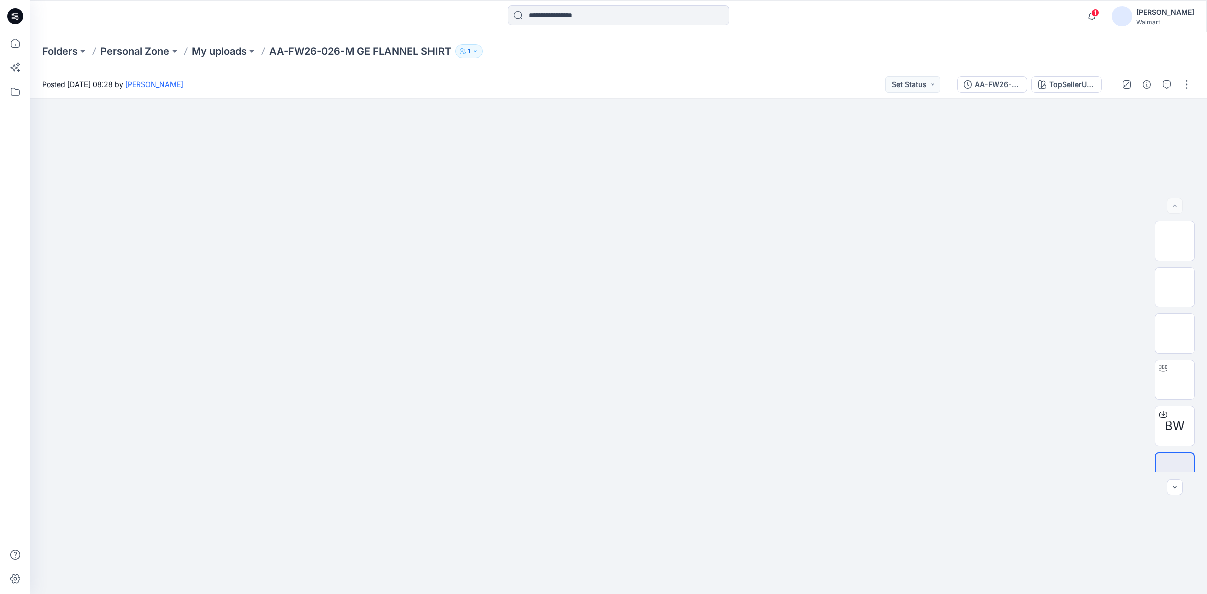
click at [14, 17] on icon at bounding box center [14, 17] width 4 height 1
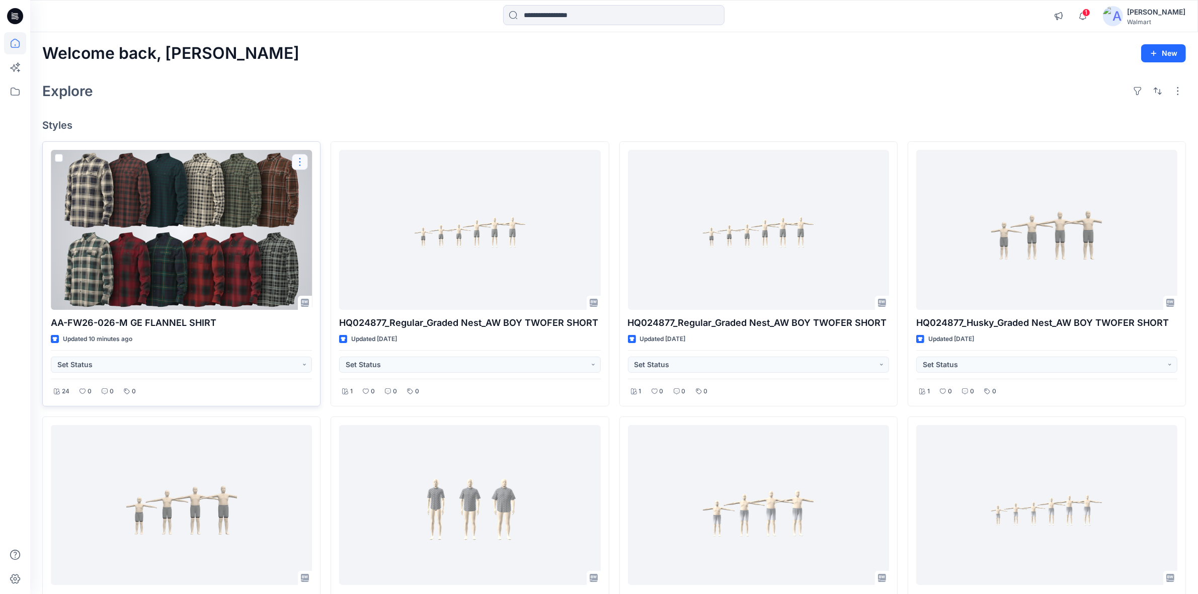
click at [303, 160] on button "button" at bounding box center [300, 162] width 16 height 16
click at [326, 220] on p "Duplicate to..." at bounding box center [335, 222] width 46 height 11
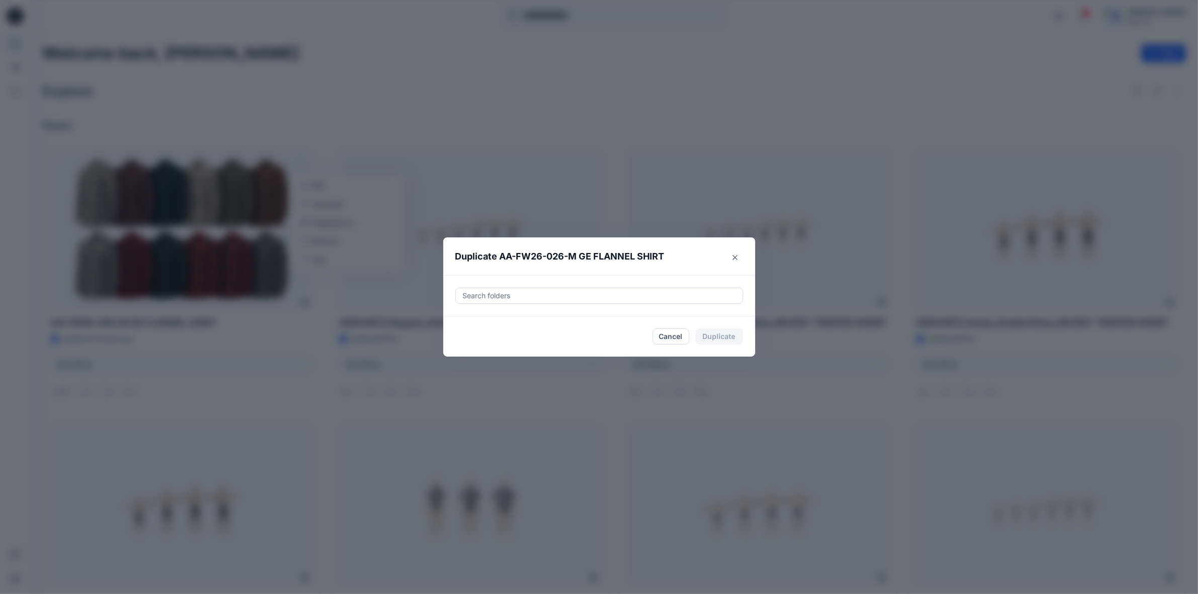
click at [498, 295] on div at bounding box center [599, 296] width 275 height 12
paste input "**********"
type input "**********"
click at [474, 323] on div at bounding box center [470, 321] width 8 height 8
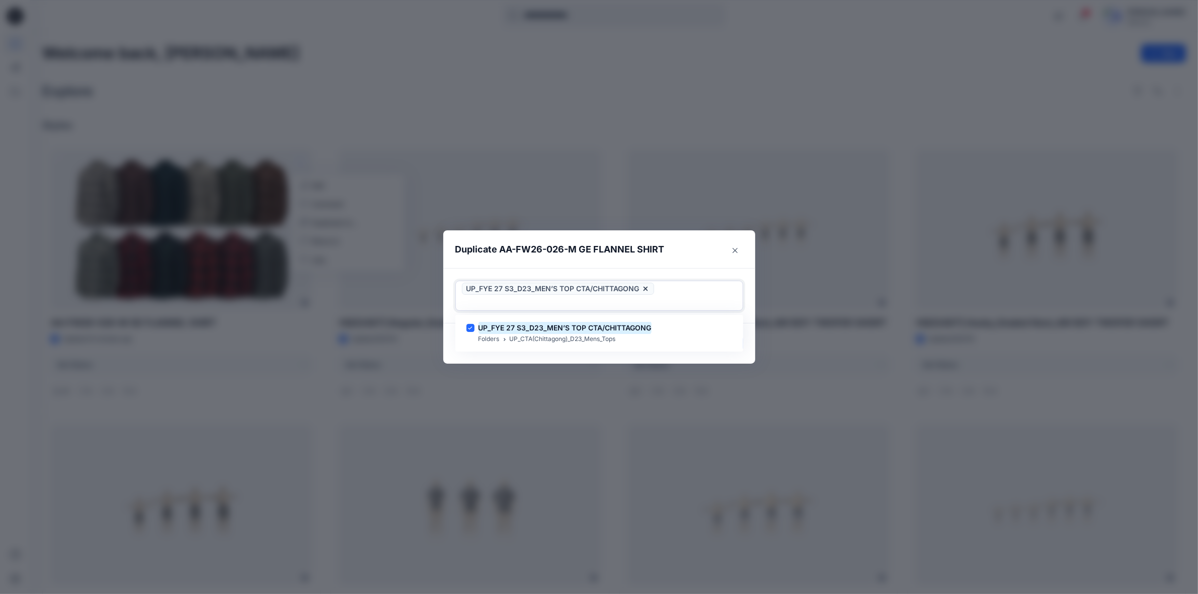
click at [663, 298] on div at bounding box center [599, 303] width 275 height 12
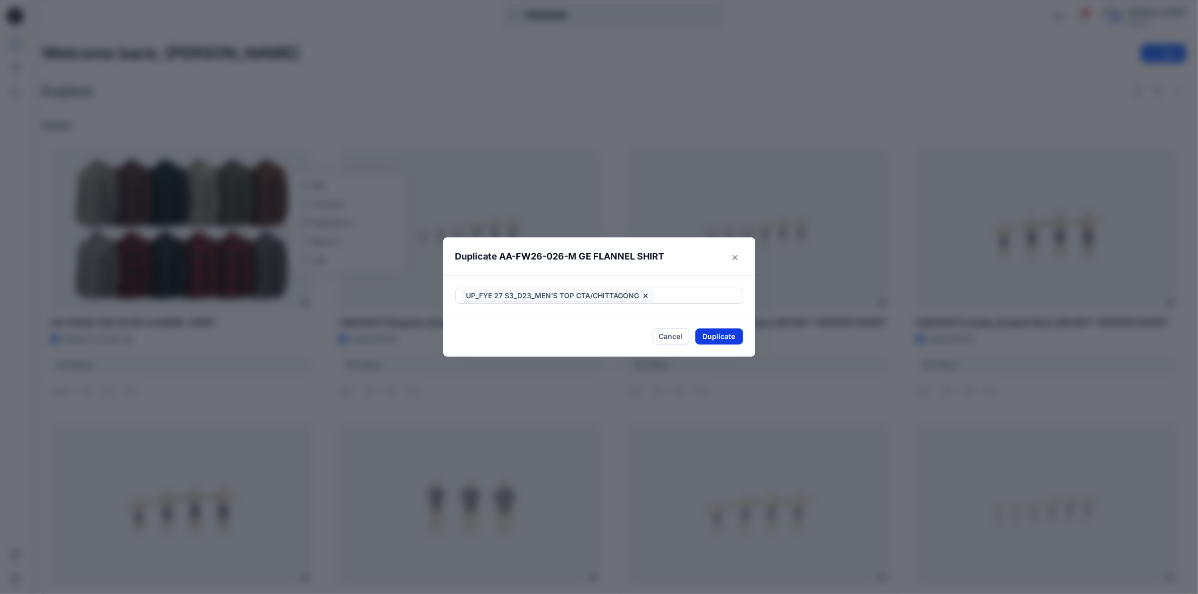
click at [725, 331] on button "Duplicate" at bounding box center [719, 337] width 48 height 16
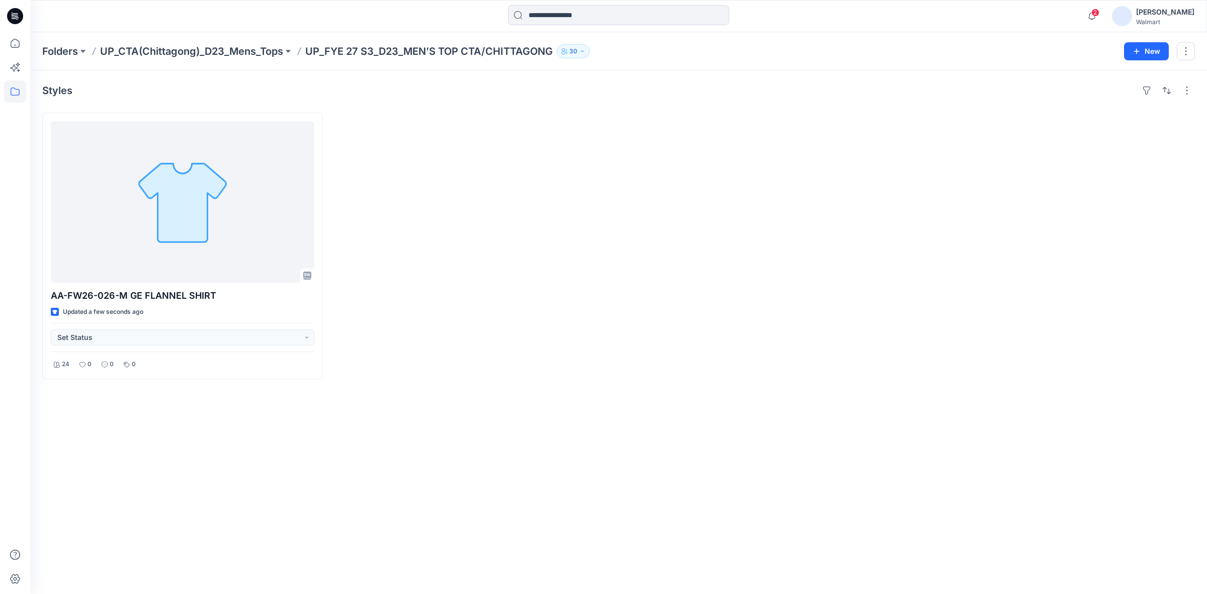
click at [735, 563] on div "Styles AA-FW26-026-M GE FLANNEL SHIRT Updated a few seconds ago Set Status 24 0…" at bounding box center [618, 332] width 1177 height 524
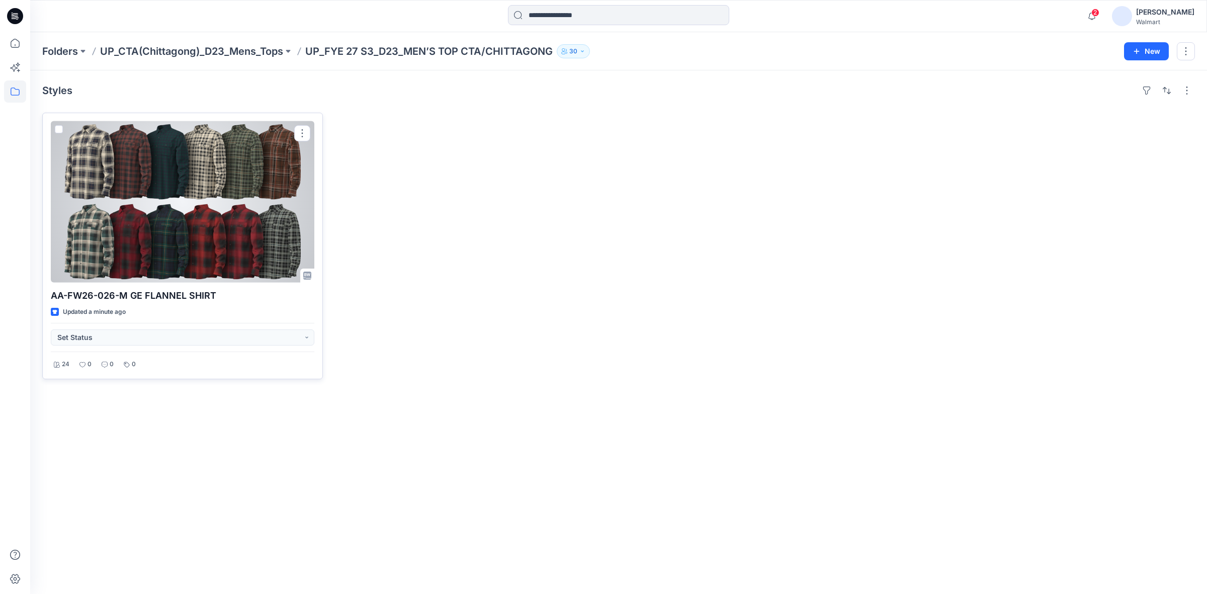
click at [194, 206] on div at bounding box center [183, 201] width 264 height 161
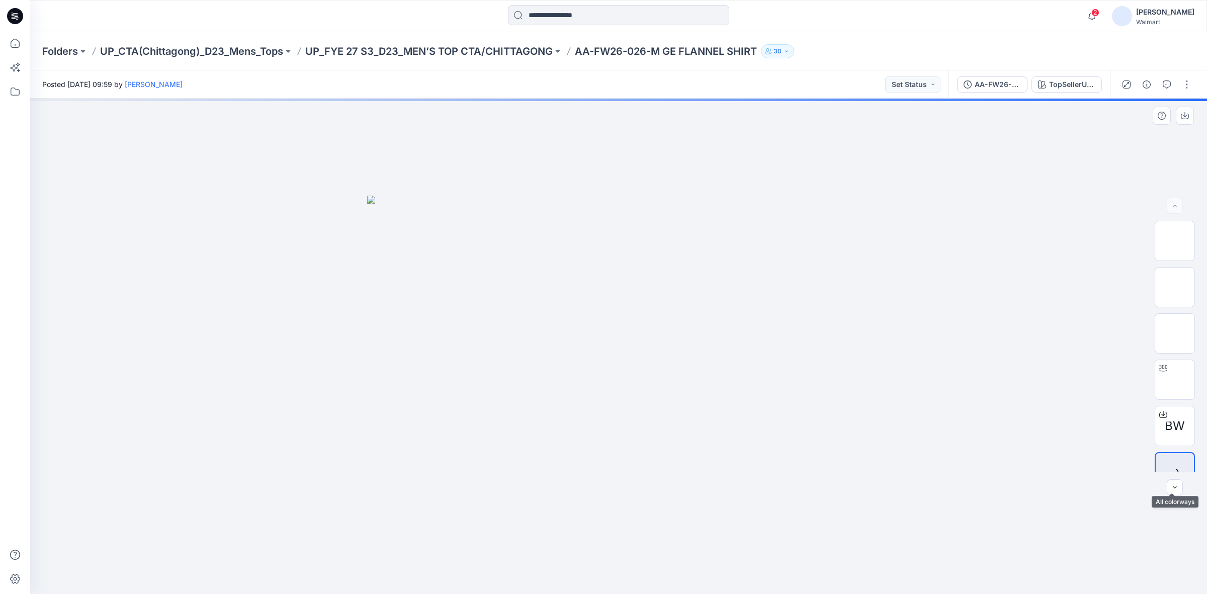
scroll to position [20, 0]
